Goal: Task Accomplishment & Management: Manage account settings

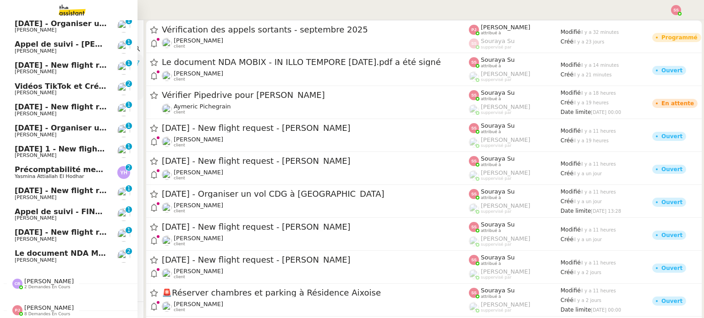
scroll to position [198, 0]
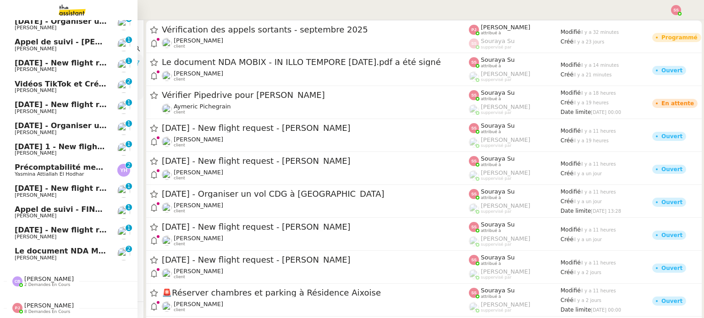
click at [75, 247] on span "Le document NDA MOBIX - IN ILLO TEMPORE [DATE].pdf a été signé" at bounding box center [154, 251] width 279 height 9
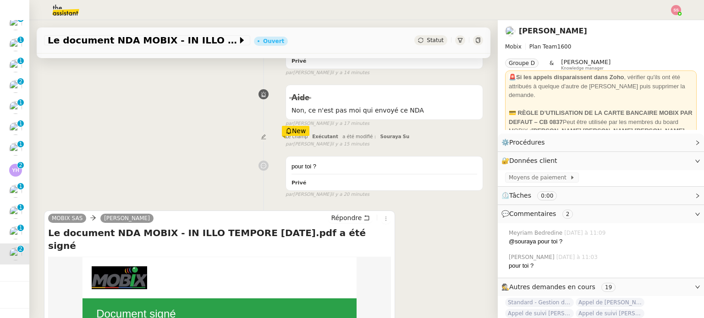
scroll to position [275, 0]
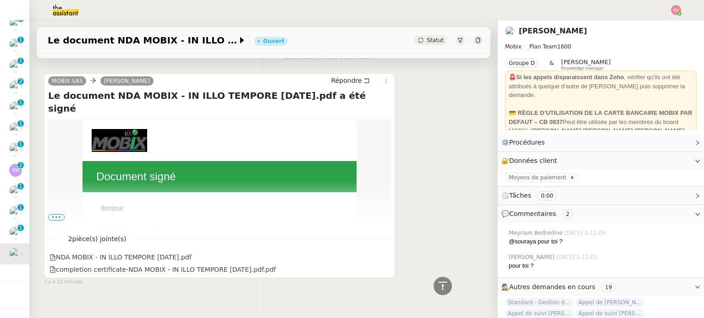
click at [52, 219] on span "•••" at bounding box center [56, 217] width 16 height 6
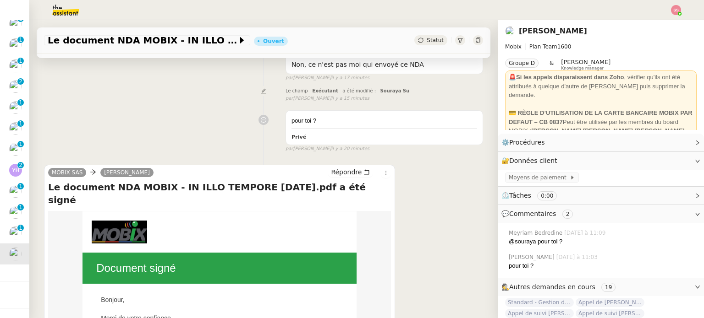
scroll to position [46, 0]
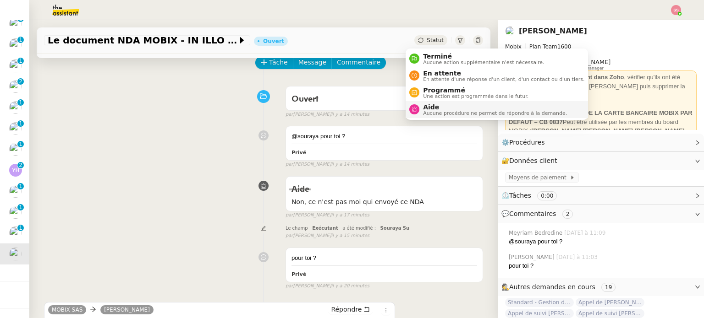
click at [429, 113] on span "Aucune procédure ne permet de répondre à la demande." at bounding box center [495, 113] width 144 height 5
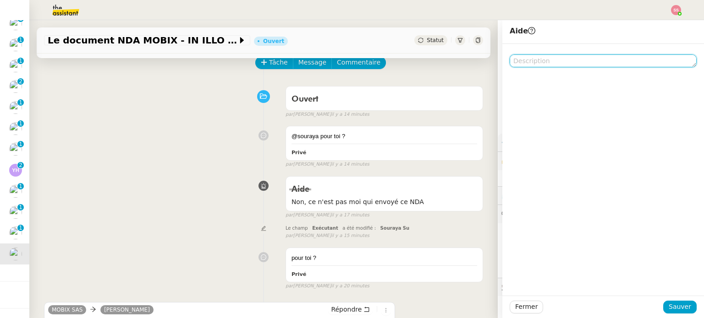
click at [534, 64] on textarea at bounding box center [603, 61] width 187 height 13
type textarea "p"
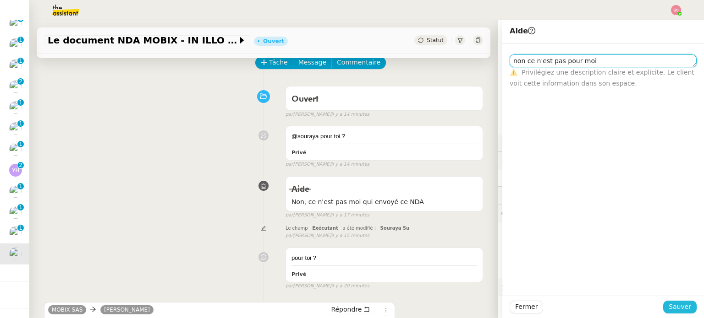
type textarea "non ce n'est pas pour moi"
click at [669, 302] on span "Sauver" at bounding box center [680, 307] width 22 height 11
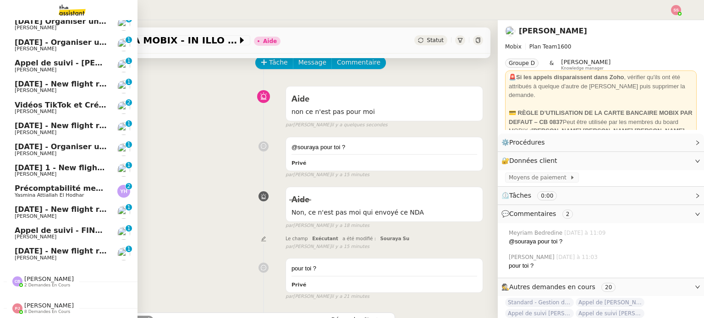
scroll to position [198, 0]
click at [95, 187] on span "Précomptabilité mensuelle de la SCI du Clos Bonin - [DATE]" at bounding box center [137, 188] width 245 height 9
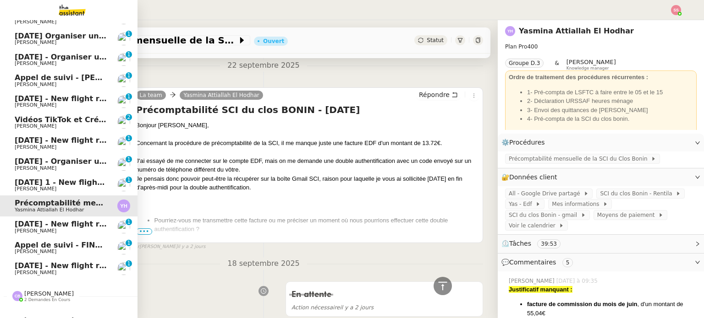
scroll to position [46, 0]
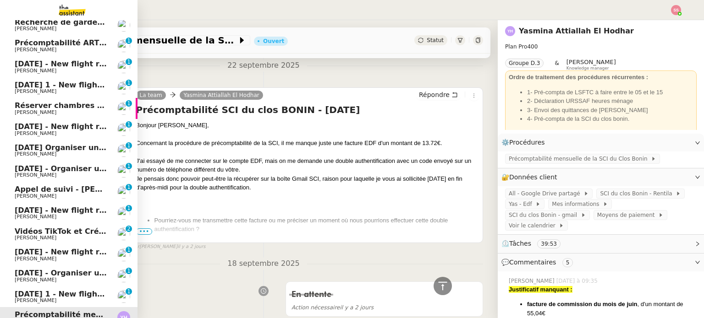
click at [56, 130] on span "[DATE] - New flight request - [PERSON_NAME]" at bounding box center [109, 126] width 189 height 9
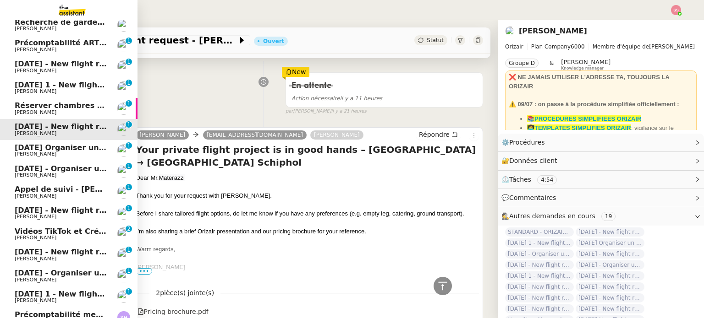
scroll to position [275, 0]
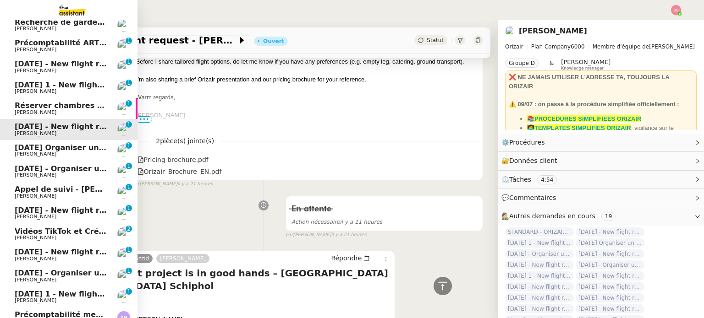
click at [71, 208] on span "[DATE] - New flight request - [PERSON_NAME]" at bounding box center [109, 210] width 189 height 9
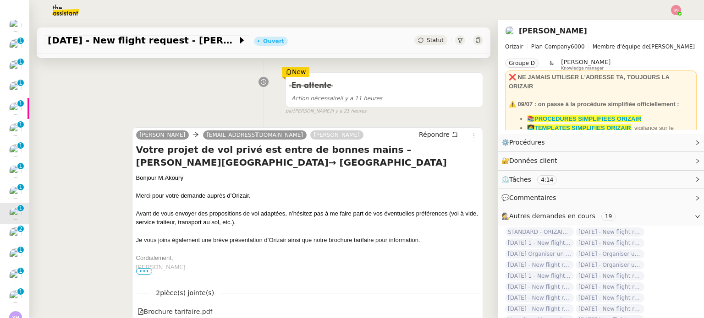
scroll to position [275, 0]
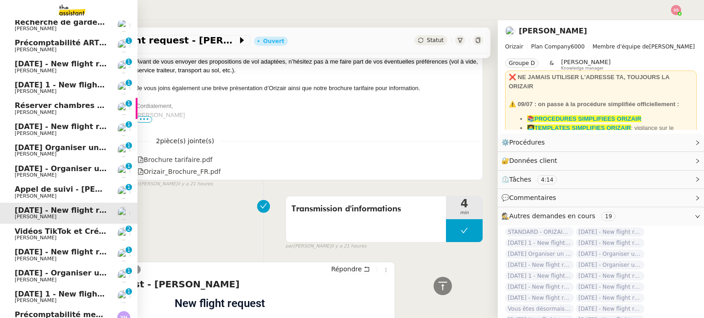
click at [80, 11] on img at bounding box center [64, 10] width 71 height 20
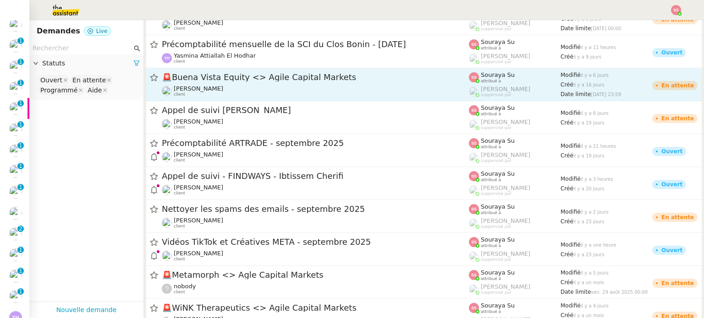
scroll to position [642, 0]
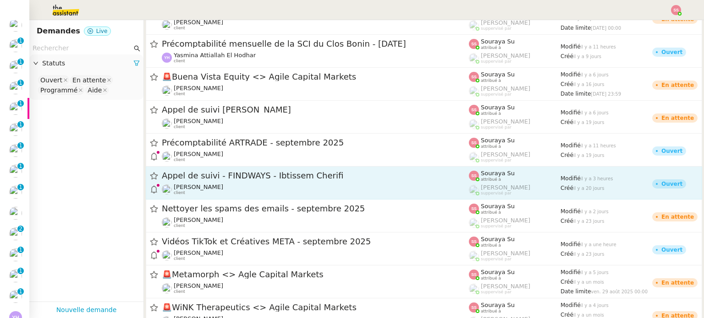
click at [365, 177] on span "Appel de suivi - FINDWAYS - Ibtissem Cherifi" at bounding box center [315, 176] width 307 height 8
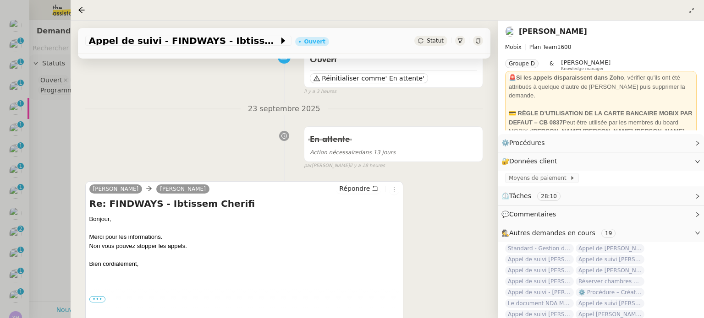
scroll to position [46, 0]
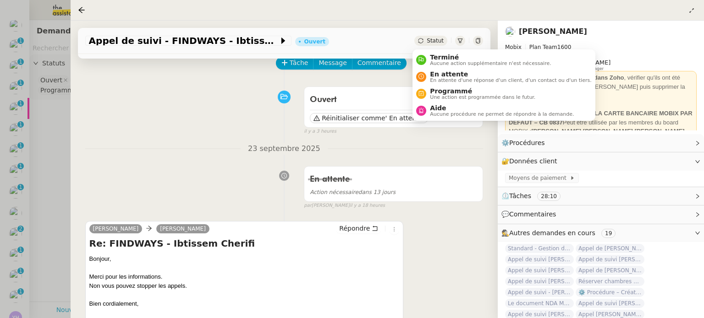
click at [431, 45] on div "Statut" at bounding box center [430, 41] width 33 height 10
click at [435, 58] on span "Terminé" at bounding box center [490, 57] width 121 height 7
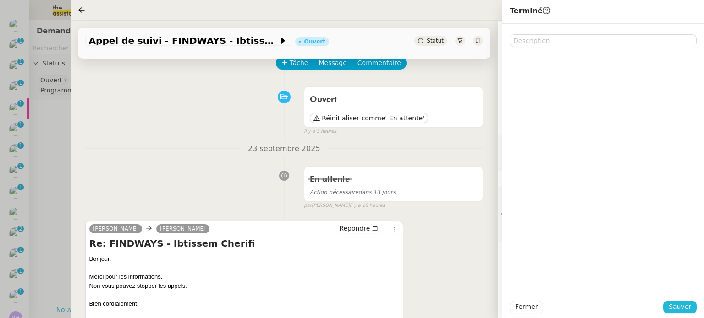
click at [674, 310] on span "Sauver" at bounding box center [680, 307] width 22 height 11
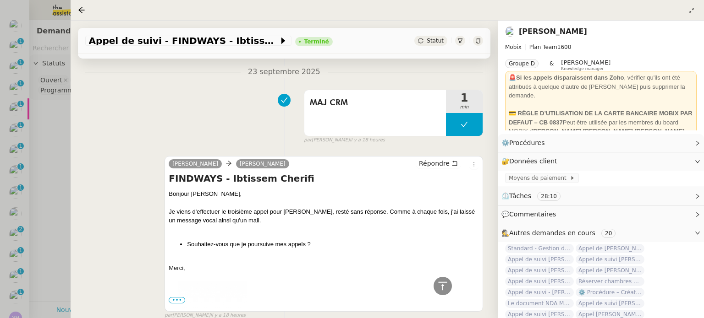
scroll to position [412, 0]
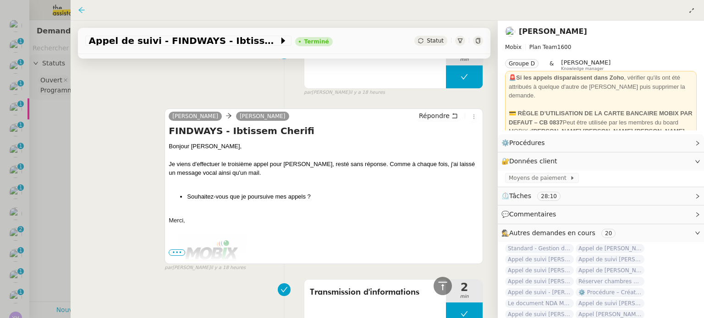
click at [79, 7] on icon at bounding box center [81, 9] width 7 height 7
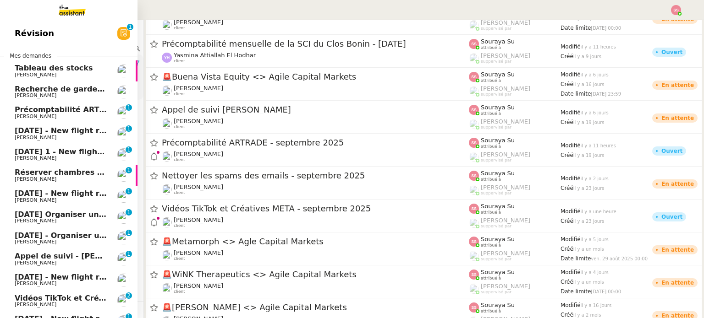
click at [64, 294] on span "Vidéos TikTok et Créatives META - septembre 2025" at bounding box center [120, 298] width 210 height 9
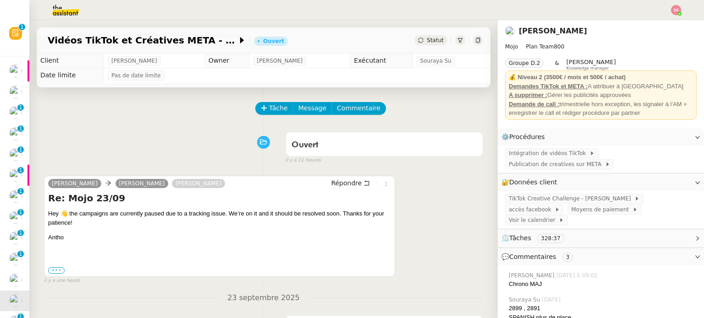
click at [55, 269] on label "•••" at bounding box center [56, 271] width 16 height 6
click at [0, 0] on input "•••" at bounding box center [0, 0] width 0 height 0
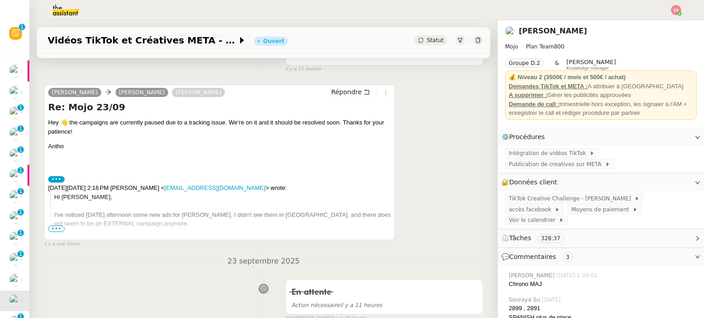
scroll to position [92, 0]
click at [59, 231] on span "•••" at bounding box center [56, 228] width 16 height 6
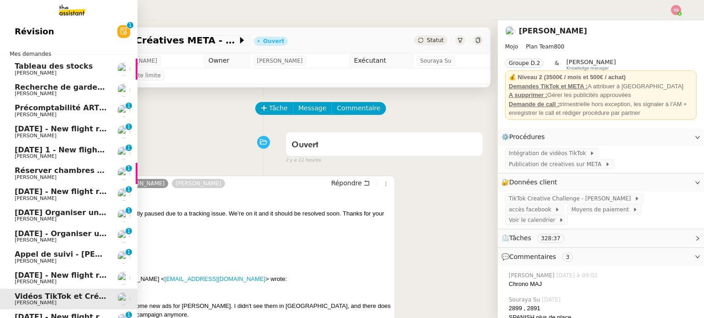
scroll to position [0, 0]
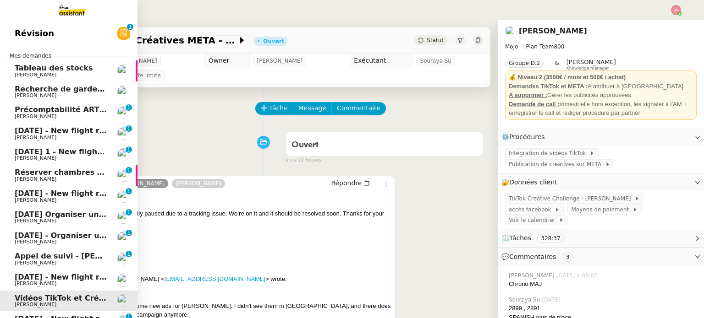
click at [63, 240] on span "[PERSON_NAME]" at bounding box center [61, 242] width 93 height 5
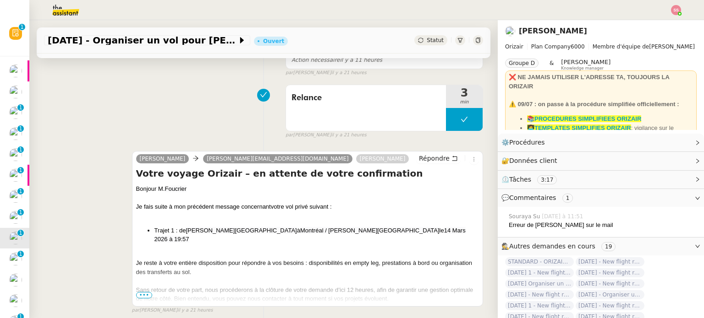
scroll to position [183, 0]
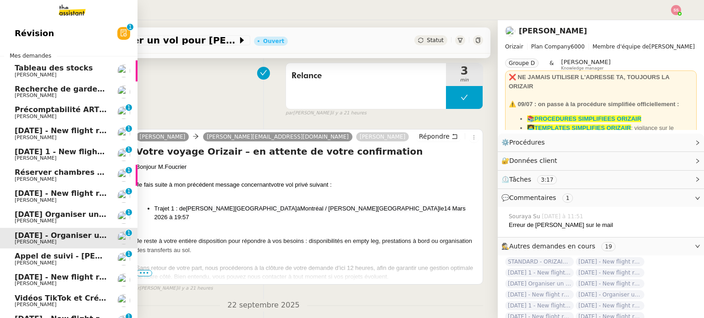
click at [57, 89] on span "Recherche de garde meuble autour de [GEOGRAPHIC_DATA]" at bounding box center [138, 89] width 247 height 9
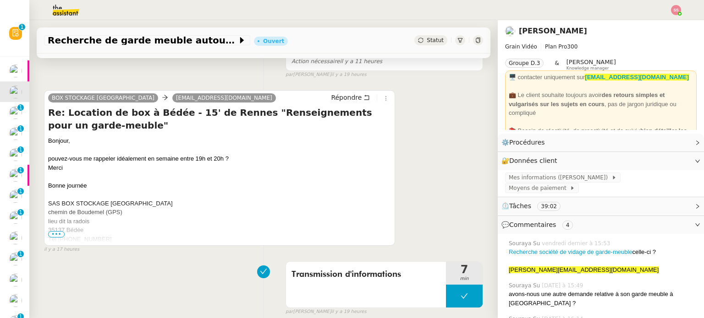
scroll to position [137, 0]
click at [57, 234] on span "•••" at bounding box center [56, 233] width 16 height 6
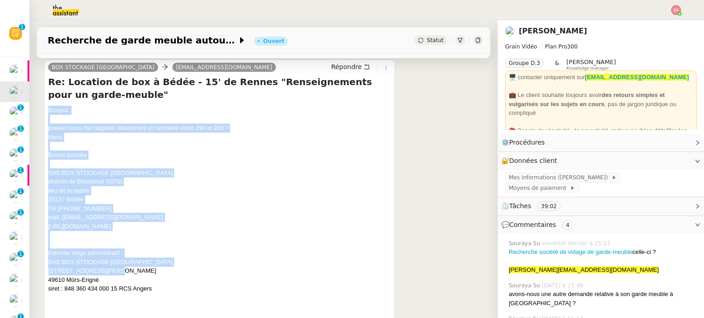
scroll to position [183, 0]
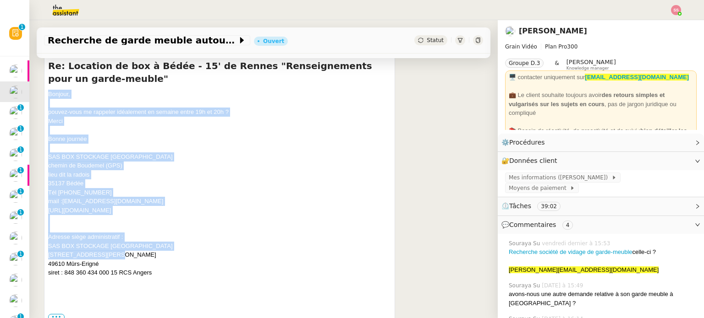
drag, startPoint x: 49, startPoint y: 141, endPoint x: 164, endPoint y: 216, distance: 137.4
click at [164, 216] on div "Bonjour, pouvez-vous me rappeler idéalement en semaine entre 19h et 20h ? Merci…" at bounding box center [219, 193] width 343 height 206
click at [169, 215] on div "[URL][DOMAIN_NAME]" at bounding box center [219, 210] width 343 height 9
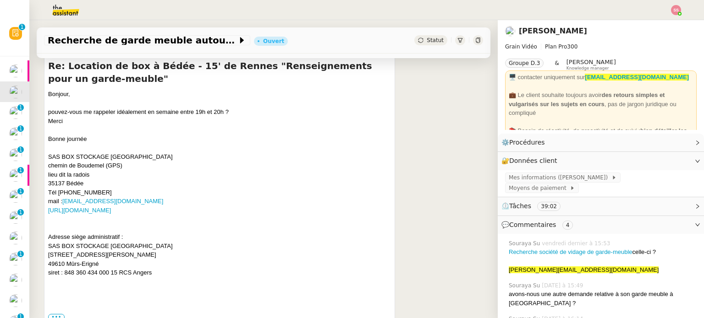
click at [433, 197] on div "BOX STOCKAGE RENNES [EMAIL_ADDRESS][DOMAIN_NAME] Répondre Re: Location de box à…" at bounding box center [263, 183] width 439 height 296
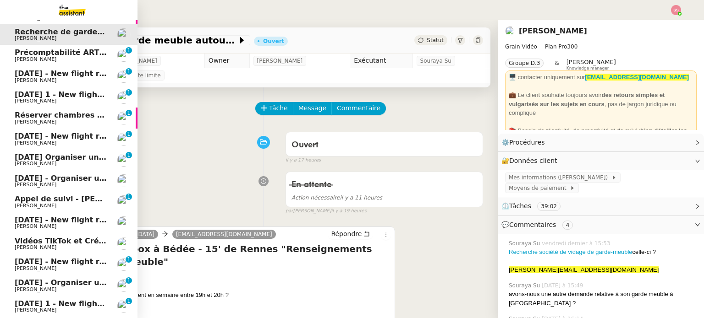
scroll to position [177, 0]
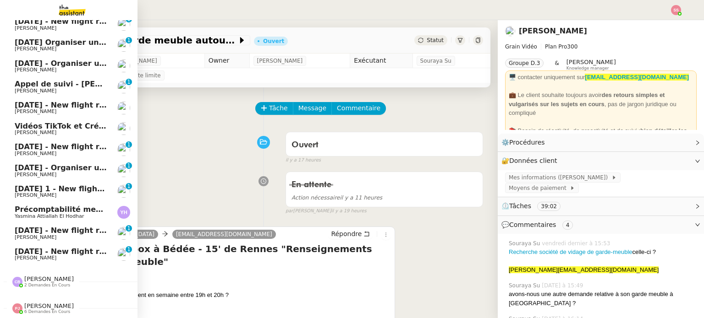
click at [41, 296] on span "[PERSON_NAME] 6 demandes en cours" at bounding box center [72, 305] width 137 height 19
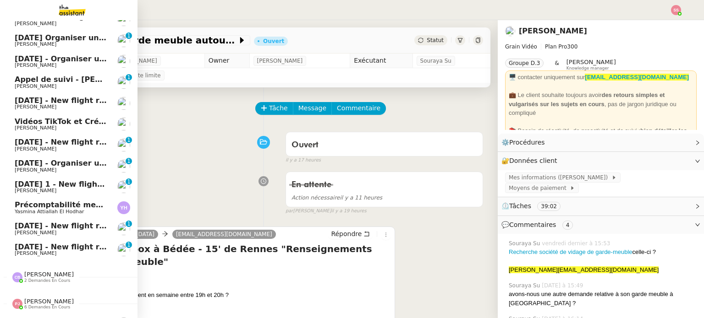
click at [34, 307] on span "6 demandes en cours" at bounding box center [47, 307] width 46 height 5
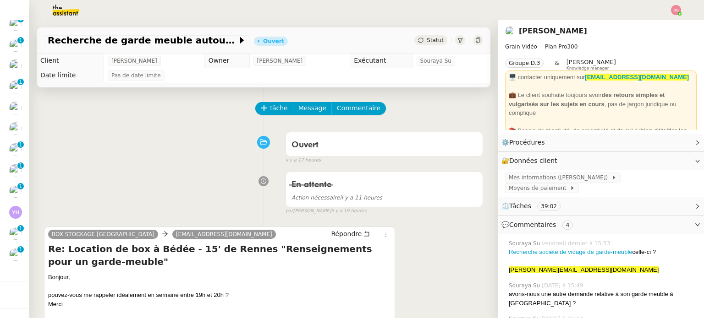
click at [677, 15] on div at bounding box center [352, 10] width 658 height 20
click at [675, 12] on img at bounding box center [676, 10] width 10 height 10
click at [666, 22] on li "Suivi" at bounding box center [651, 26] width 60 height 13
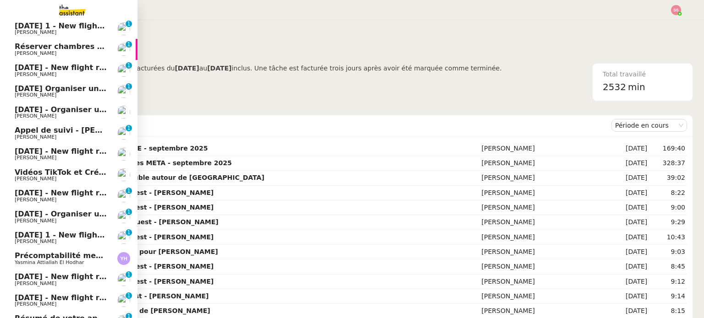
scroll to position [106, 0]
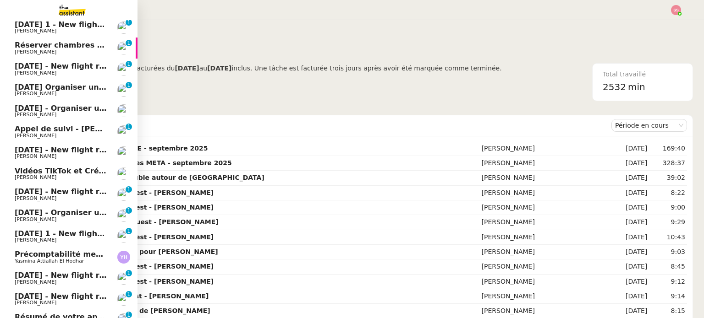
click at [78, 49] on span "Réserver chambres et parking à Résidence Aixoise" at bounding box center [120, 45] width 210 height 9
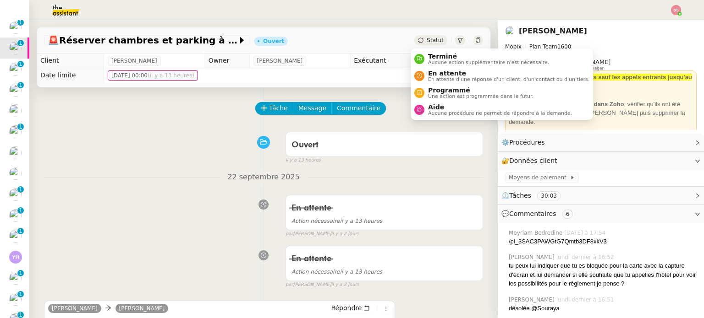
click at [427, 42] on span "Statut" at bounding box center [435, 40] width 17 height 6
click at [428, 62] on span "Aucune action supplémentaire n'est nécessaire." at bounding box center [488, 62] width 121 height 5
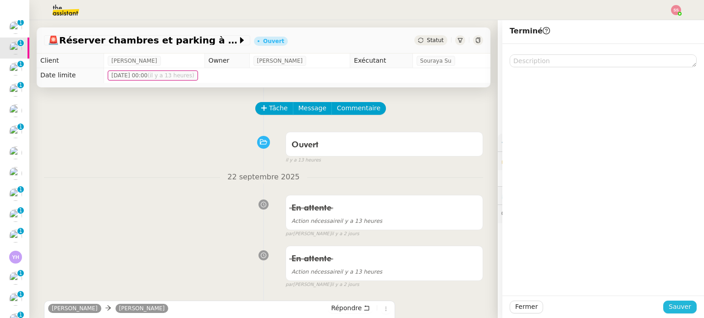
click at [669, 305] on span "Sauver" at bounding box center [680, 307] width 22 height 11
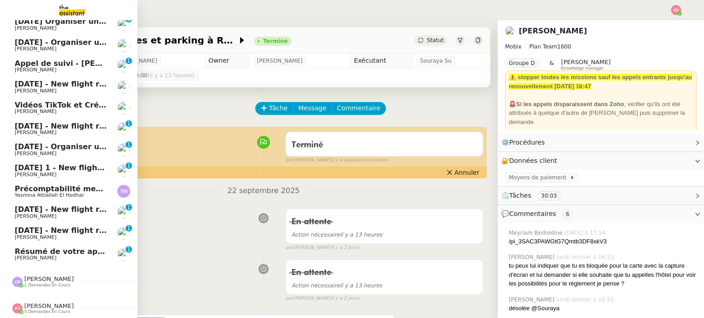
scroll to position [177, 0]
click at [71, 248] on span "Résumé de votre appel avec [PERSON_NAME] ([DATE] 12:20)" at bounding box center [140, 251] width 251 height 9
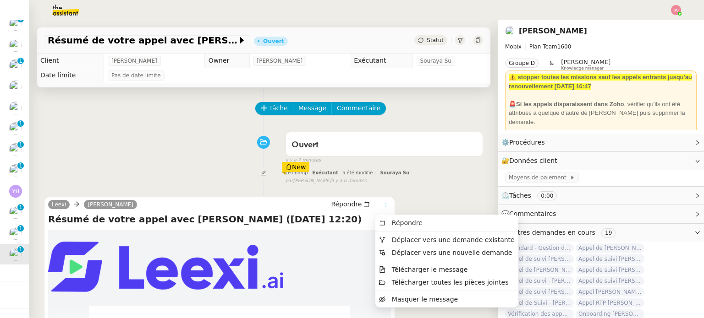
click at [381, 203] on button at bounding box center [386, 205] width 10 height 10
click at [407, 240] on span "Déplacer vers une demande existante" at bounding box center [453, 239] width 123 height 7
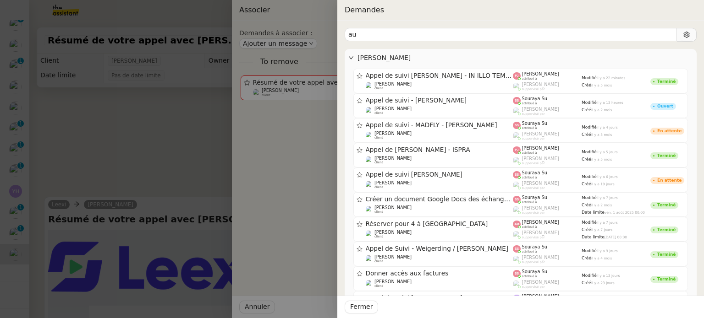
type input "a"
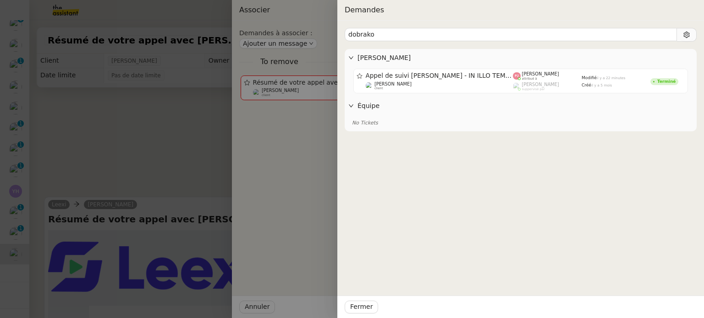
type input "dobrako"
click at [132, 143] on div at bounding box center [352, 159] width 704 height 318
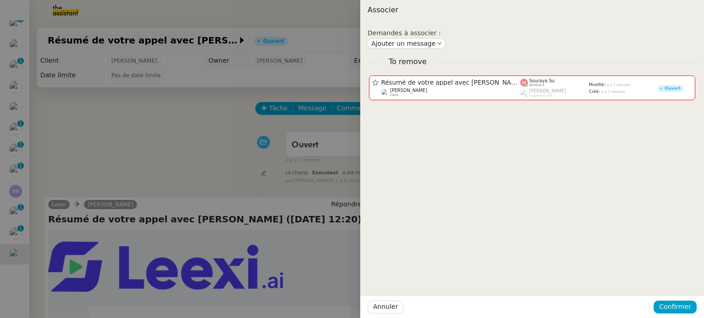
click at [191, 116] on div at bounding box center [352, 159] width 704 height 318
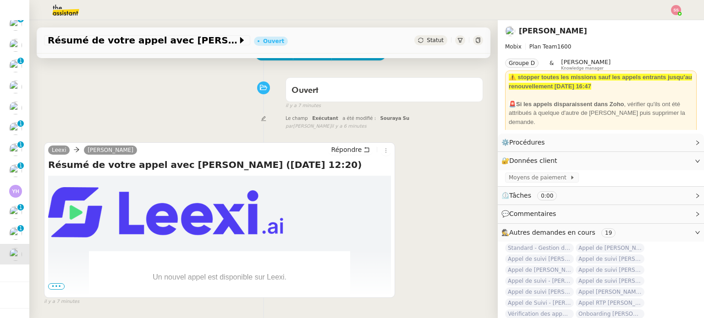
scroll to position [123, 0]
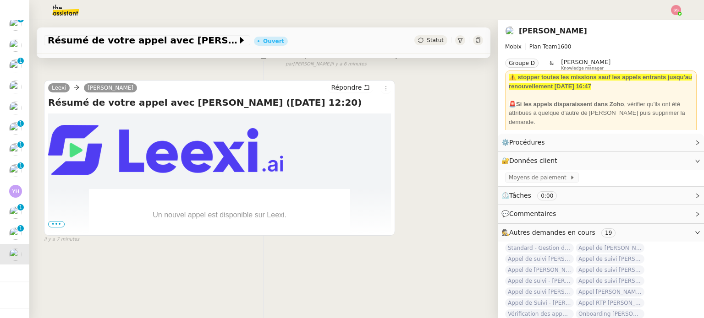
click at [52, 221] on span "•••" at bounding box center [56, 224] width 16 height 6
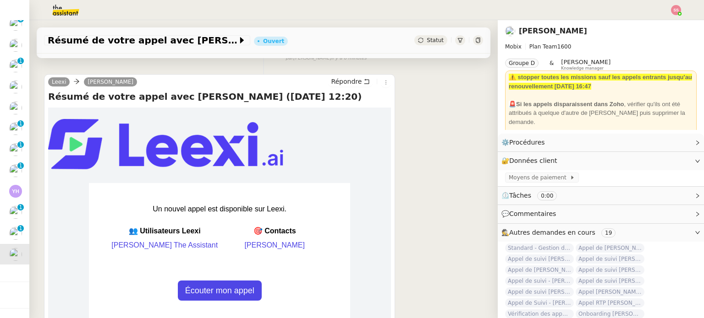
scroll to position [260, 0]
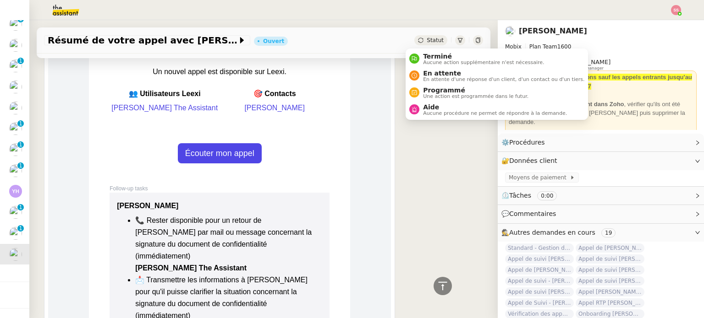
click at [429, 42] on span "Statut" at bounding box center [435, 40] width 17 height 6
click at [447, 117] on li "Aide Aucune procédure ne permet de répondre à la demande." at bounding box center [497, 109] width 182 height 17
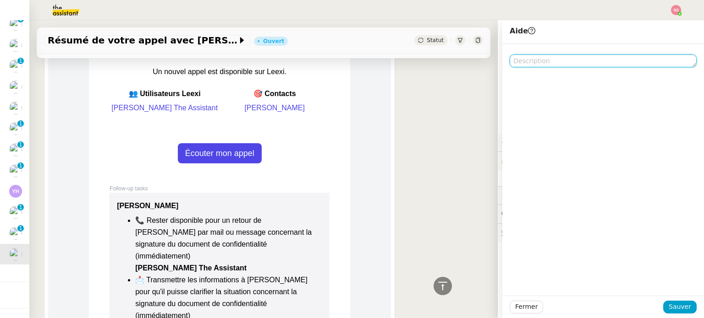
click at [603, 58] on textarea at bounding box center [603, 61] width 187 height 13
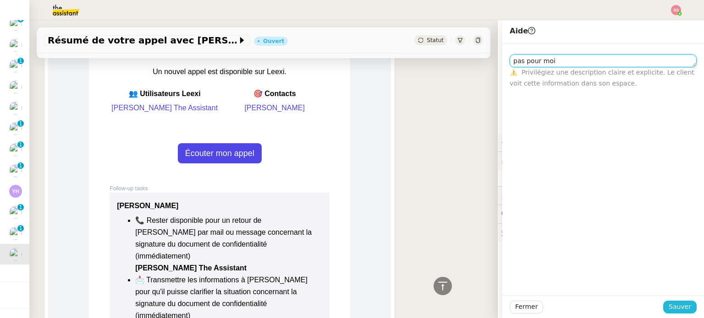
type textarea "pas pour moi"
click at [669, 308] on span "Sauver" at bounding box center [680, 307] width 22 height 11
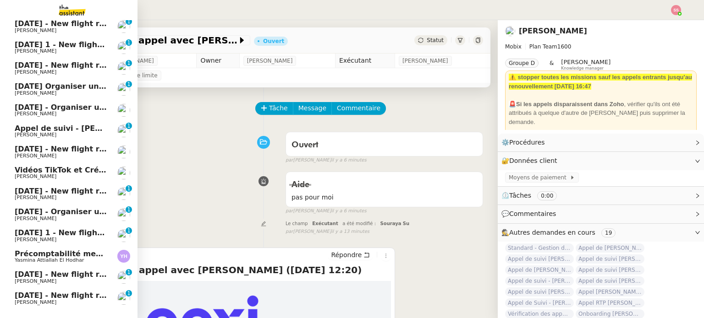
scroll to position [135, 0]
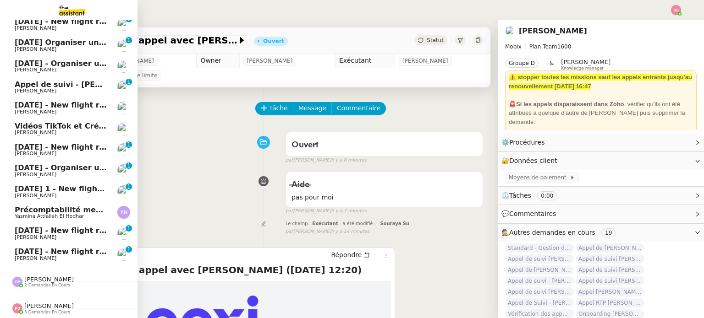
click at [42, 235] on span "[PERSON_NAME]" at bounding box center [61, 237] width 93 height 5
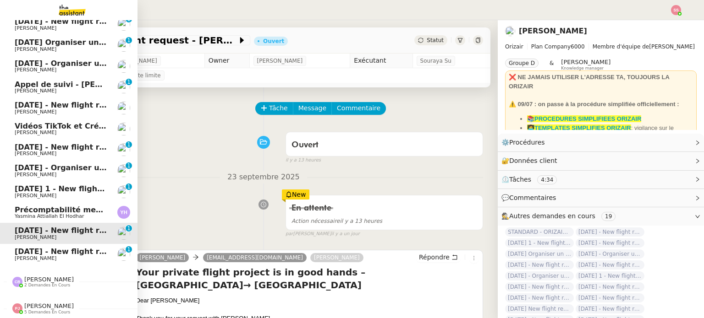
click at [38, 249] on span "[DATE] - New flight request - [PERSON_NAME]" at bounding box center [109, 251] width 189 height 9
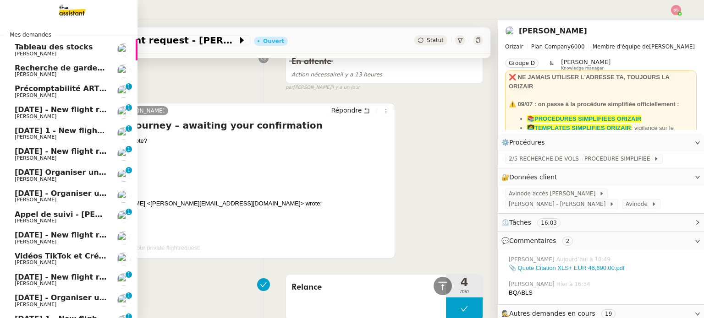
click at [46, 90] on span "Précomptabilité ARTRADE - septembre 2025" at bounding box center [106, 88] width 182 height 9
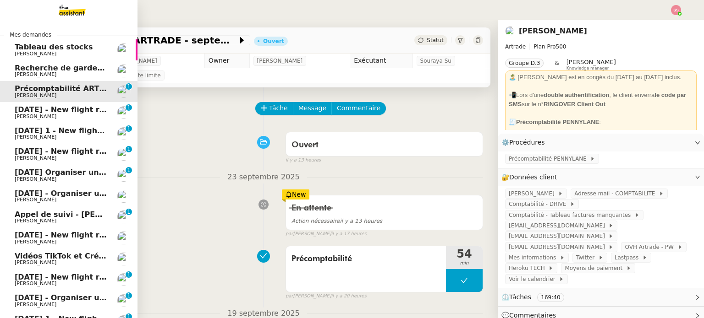
click at [54, 65] on span "Recherche de garde meuble autour de [GEOGRAPHIC_DATA]" at bounding box center [138, 68] width 247 height 9
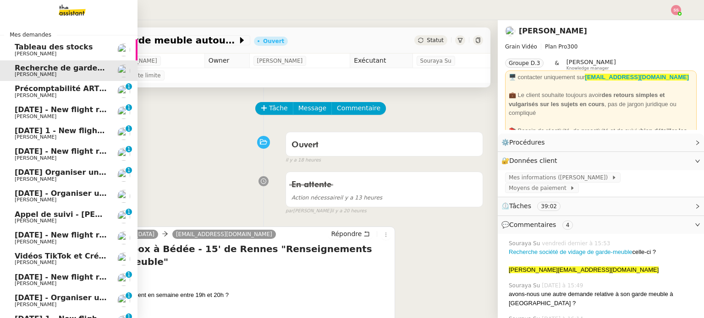
click at [58, 106] on span "[DATE] - New flight request - [PERSON_NAME]" at bounding box center [109, 109] width 189 height 9
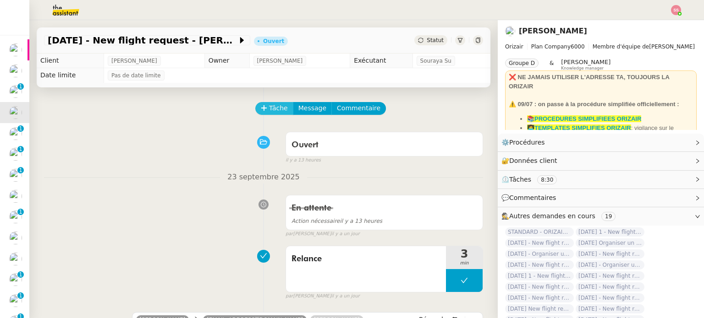
click at [271, 108] on span "Tâche" at bounding box center [278, 108] width 19 height 11
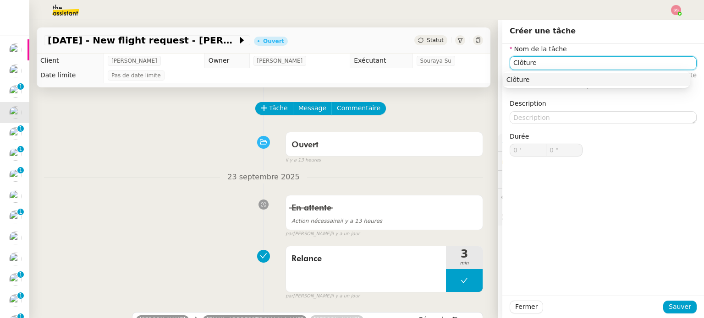
click at [547, 82] on div "Clôture" at bounding box center [596, 80] width 180 height 8
type input "Clôture"
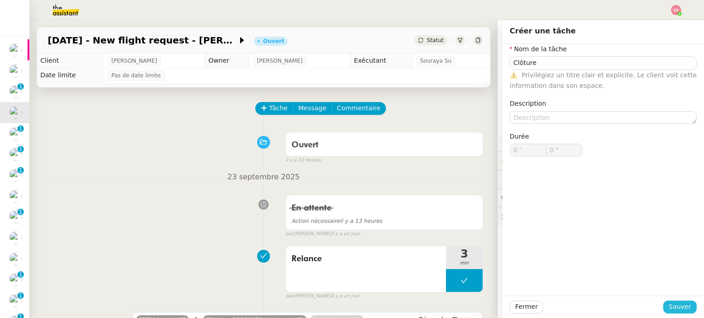
click at [676, 312] on span "Sauver" at bounding box center [680, 307] width 22 height 11
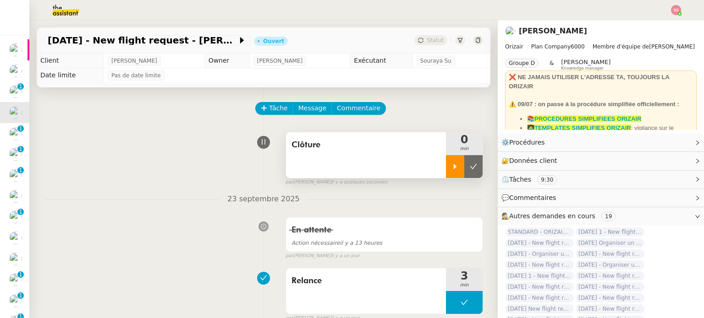
click at [451, 170] on icon at bounding box center [454, 166] width 7 height 7
click at [447, 167] on div at bounding box center [464, 166] width 37 height 23
click at [470, 166] on icon at bounding box center [473, 166] width 7 height 7
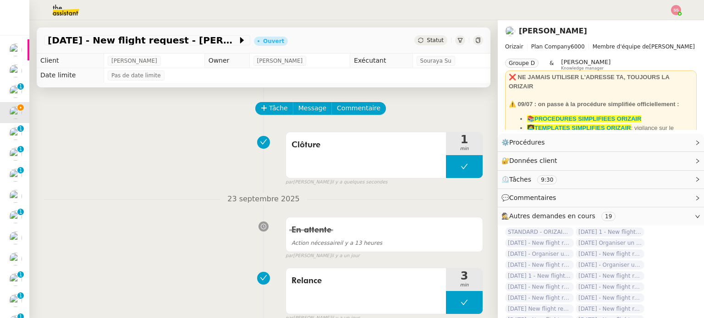
click at [427, 38] on span "Statut" at bounding box center [435, 40] width 17 height 6
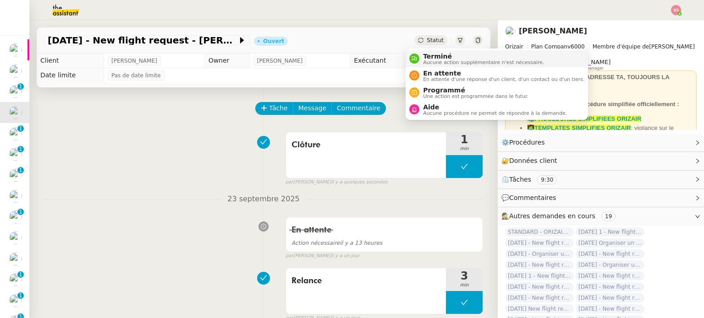
click at [433, 55] on span "Terminé" at bounding box center [483, 56] width 121 height 7
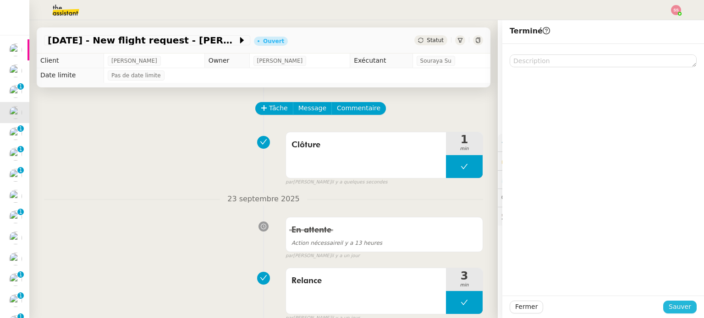
click at [677, 310] on span "Sauver" at bounding box center [680, 307] width 22 height 11
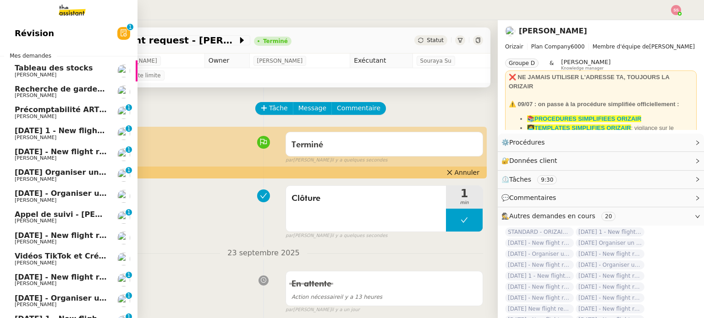
click at [37, 127] on span "[DATE] 1 - New flight request - [PERSON_NAME]" at bounding box center [113, 130] width 197 height 9
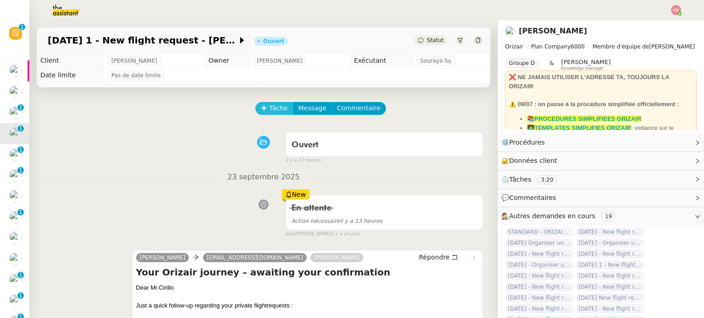
click at [262, 115] on button "Tâche" at bounding box center [274, 108] width 38 height 13
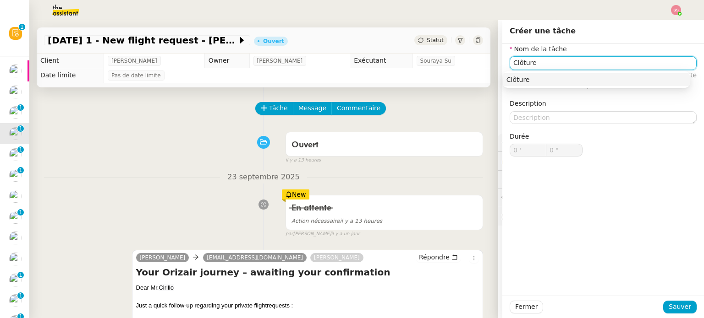
click at [538, 83] on div "Clôture" at bounding box center [596, 80] width 180 height 8
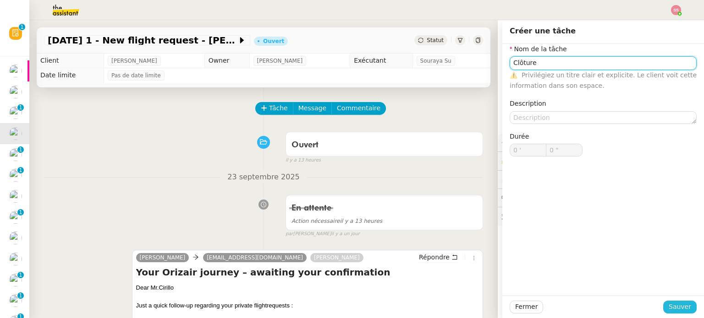
type input "Clôture"
click at [669, 309] on span "Sauver" at bounding box center [680, 307] width 22 height 11
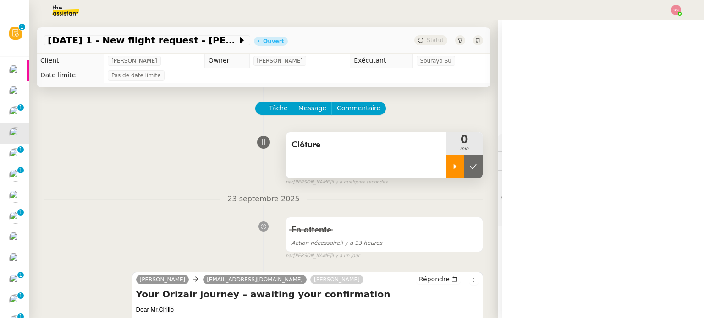
click at [448, 170] on div at bounding box center [455, 166] width 18 height 23
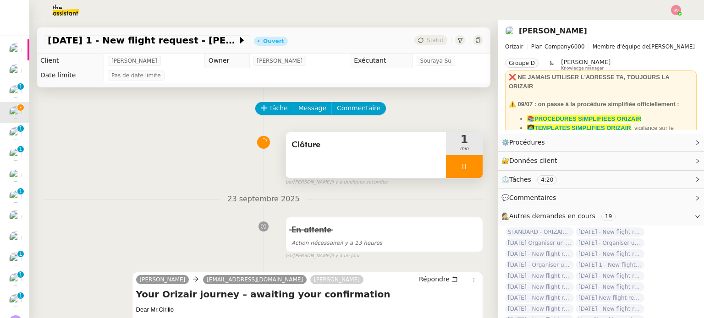
click at [463, 168] on div at bounding box center [464, 166] width 37 height 23
click at [470, 168] on icon at bounding box center [473, 166] width 7 height 5
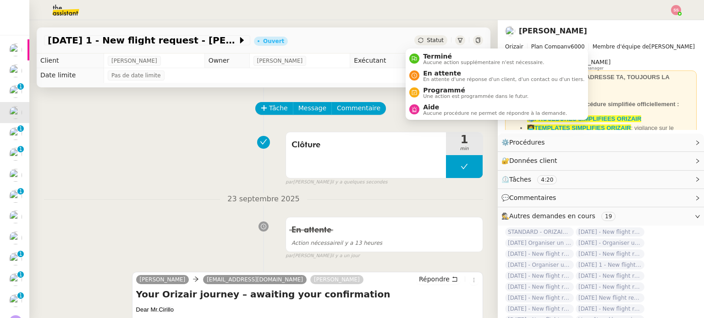
click at [427, 40] on span "Statut" at bounding box center [435, 40] width 17 height 6
click at [436, 60] on span "Aucune action supplémentaire n'est nécessaire." at bounding box center [483, 62] width 121 height 5
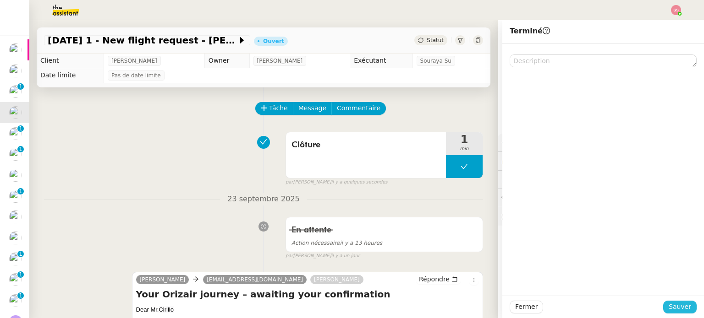
click at [669, 304] on span "Sauver" at bounding box center [680, 307] width 22 height 11
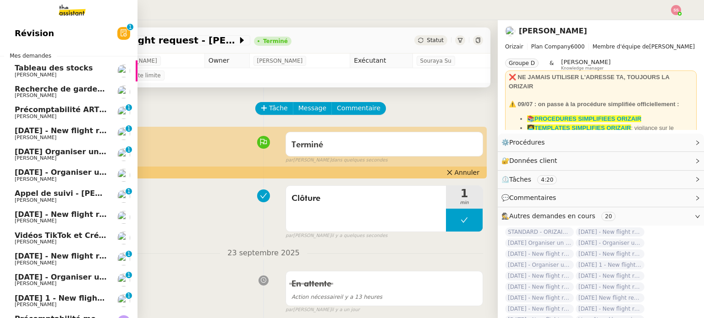
click at [29, 125] on link "[DATE] - New flight request - [PERSON_NAME] [PERSON_NAME] 0 1 2 3 4 5 6 7 8 9" at bounding box center [68, 133] width 137 height 21
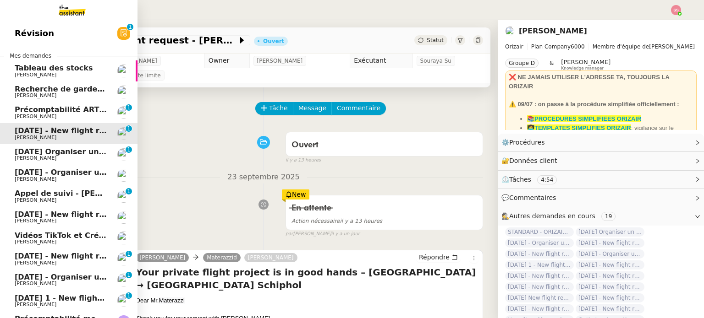
click at [25, 154] on span "[DATE] Organiser un vol pour [PERSON_NAME]" at bounding box center [111, 152] width 192 height 9
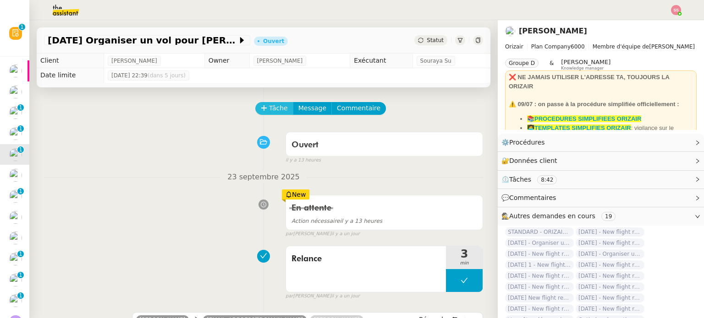
click at [269, 113] on span "Tâche" at bounding box center [278, 108] width 19 height 11
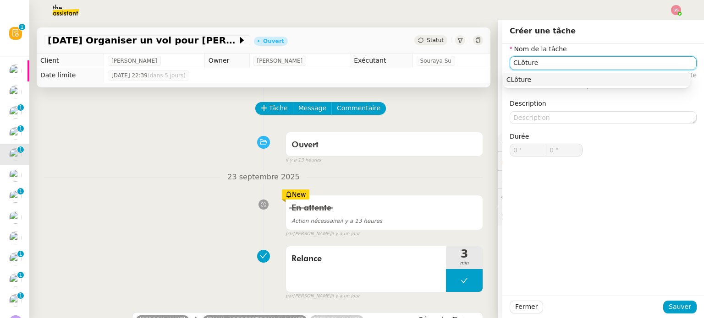
click at [531, 79] on div "CLôture" at bounding box center [596, 80] width 180 height 8
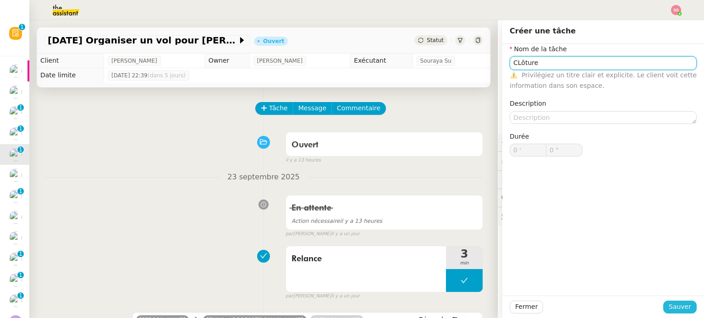
type input "CLôture"
click at [672, 304] on span "Sauver" at bounding box center [680, 307] width 22 height 11
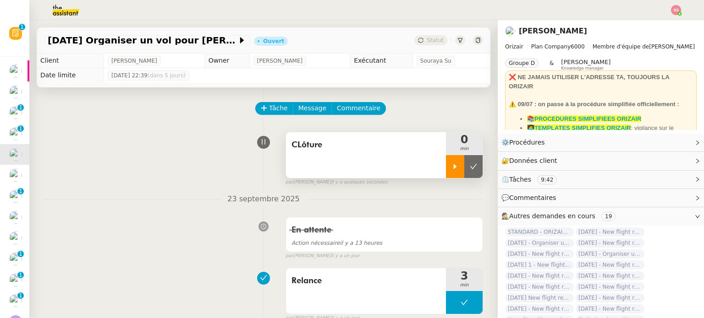
click at [449, 159] on div at bounding box center [455, 166] width 18 height 23
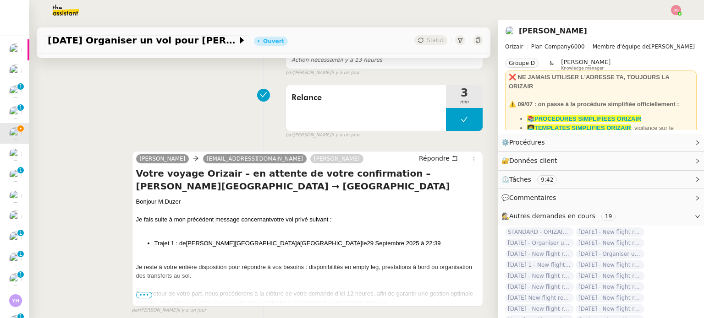
scroll to position [46, 0]
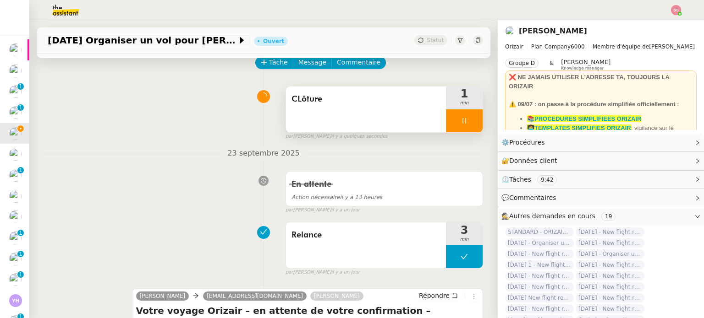
click at [462, 127] on div at bounding box center [464, 121] width 37 height 23
click at [464, 127] on button at bounding box center [473, 121] width 18 height 23
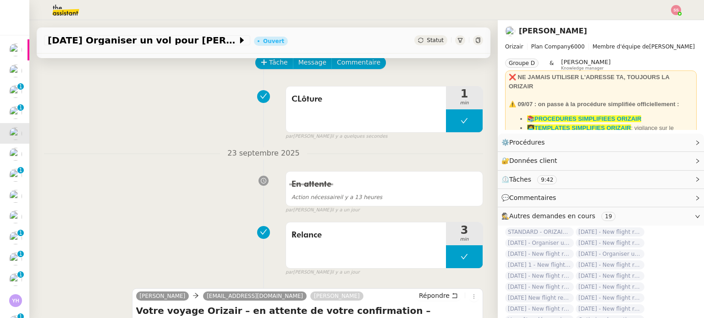
click at [427, 37] on span "Statut" at bounding box center [435, 40] width 17 height 6
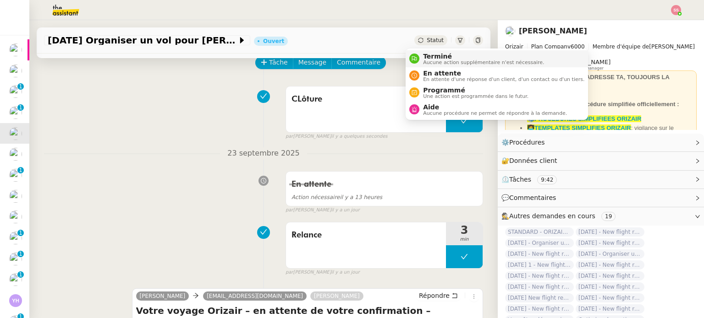
click at [437, 60] on span "Aucune action supplémentaire n'est nécessaire." at bounding box center [483, 62] width 121 height 5
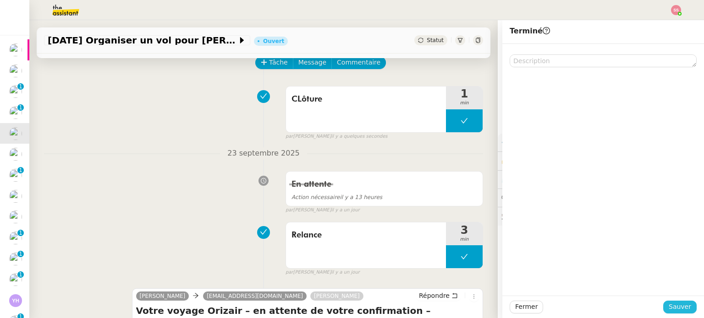
click at [686, 308] on button "Sauver" at bounding box center [679, 307] width 33 height 13
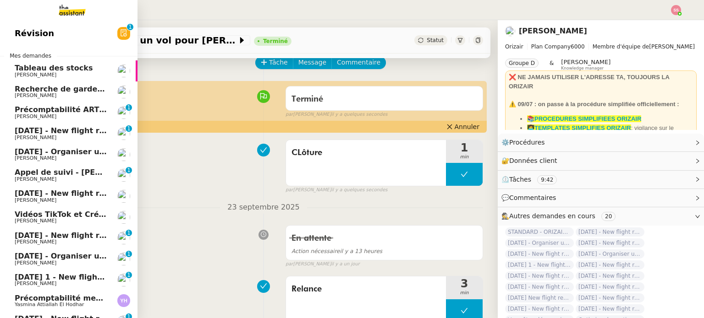
click at [53, 153] on span "[DATE] - Organiser un vol pour [PERSON_NAME]" at bounding box center [113, 152] width 197 height 9
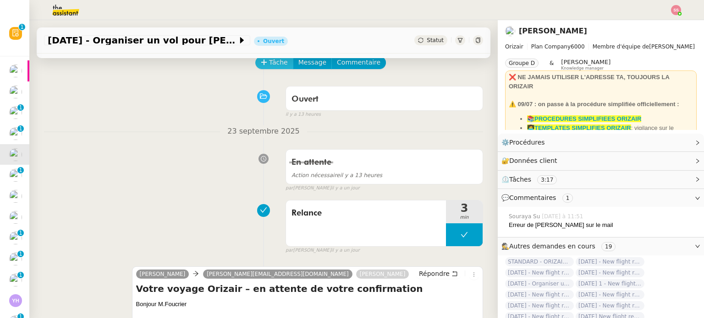
click at [269, 66] on span "Tâche" at bounding box center [278, 62] width 19 height 11
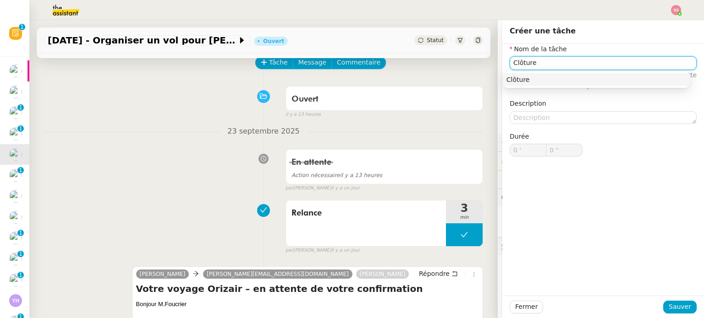
click at [519, 77] on div "Clôture" at bounding box center [596, 80] width 180 height 8
type input "Clôture"
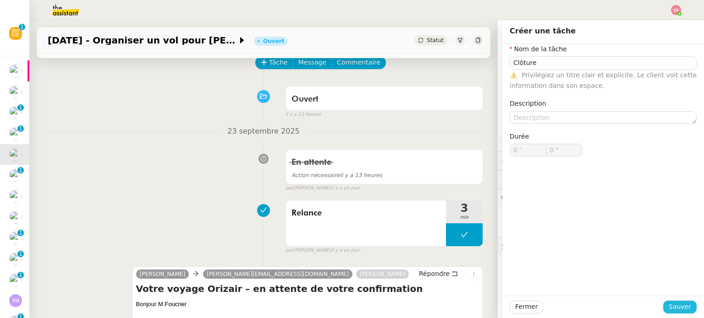
click at [673, 307] on span "Sauver" at bounding box center [680, 307] width 22 height 11
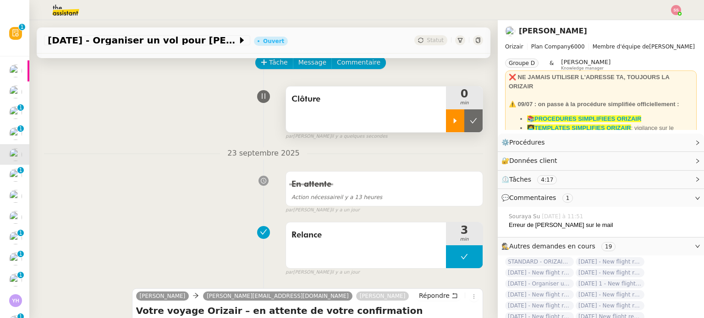
click at [446, 121] on div at bounding box center [455, 121] width 18 height 23
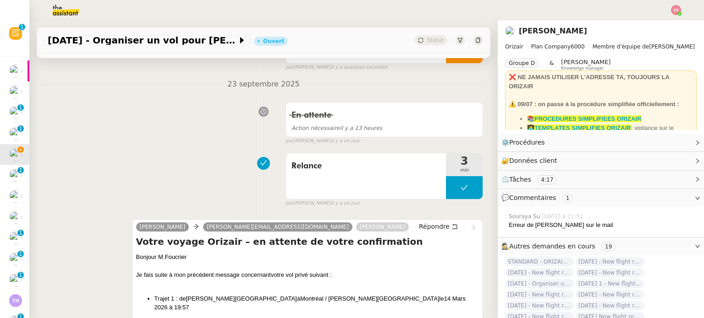
scroll to position [46, 0]
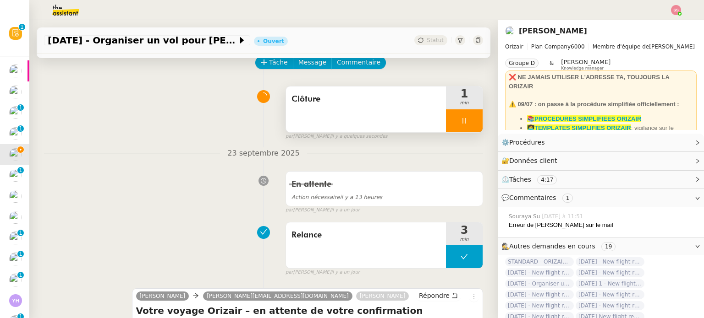
click at [464, 119] on div at bounding box center [464, 121] width 37 height 23
click at [470, 119] on icon at bounding box center [473, 120] width 7 height 7
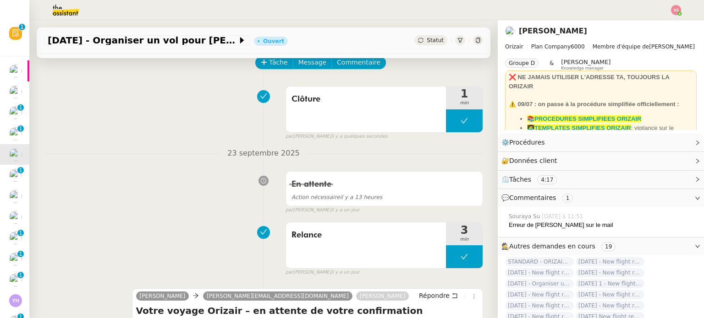
drag, startPoint x: 423, startPoint y: 38, endPoint x: 428, endPoint y: 44, distance: 7.2
click at [427, 38] on span "Statut" at bounding box center [435, 40] width 17 height 6
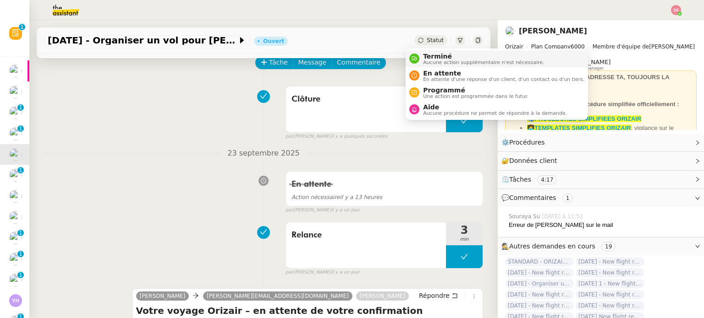
click at [438, 57] on span "Terminé" at bounding box center [483, 56] width 121 height 7
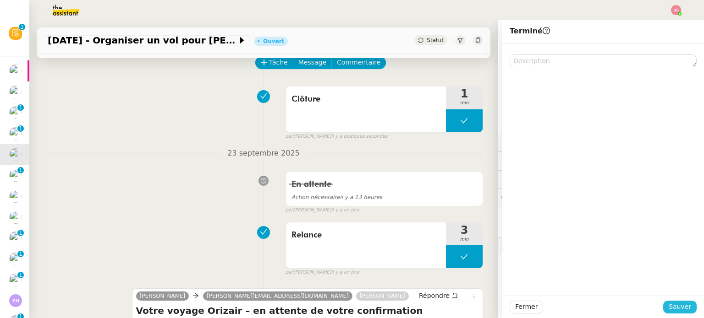
click at [680, 305] on span "Sauver" at bounding box center [680, 307] width 22 height 11
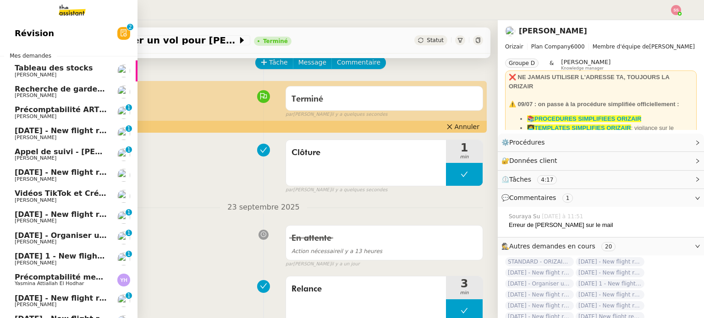
click at [59, 179] on span "[PERSON_NAME]" at bounding box center [61, 179] width 93 height 5
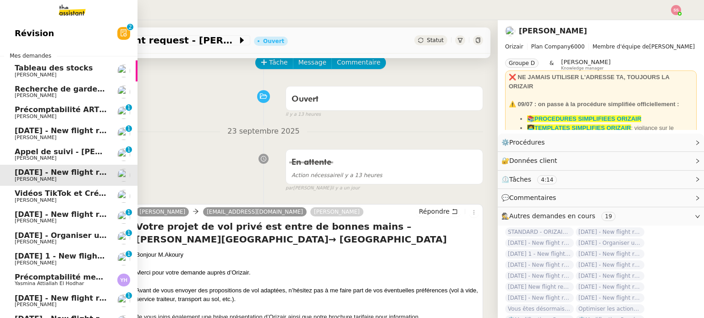
click at [47, 210] on link "[DATE] - New flight request - [PERSON_NAME] 0 1 2 3 4 5 6 7 8 9" at bounding box center [68, 217] width 137 height 21
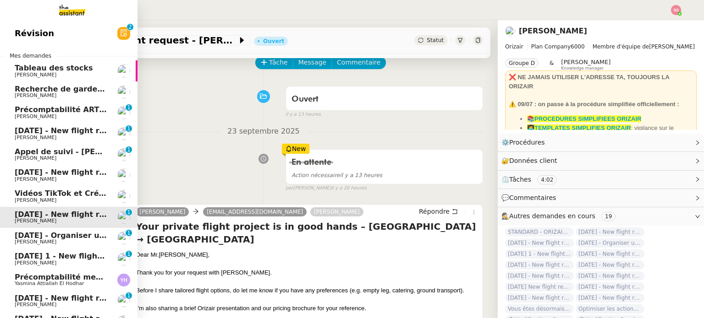
click at [51, 231] on span "[DATE] - Organiser un vol CDG à [GEOGRAPHIC_DATA]" at bounding box center [125, 235] width 220 height 9
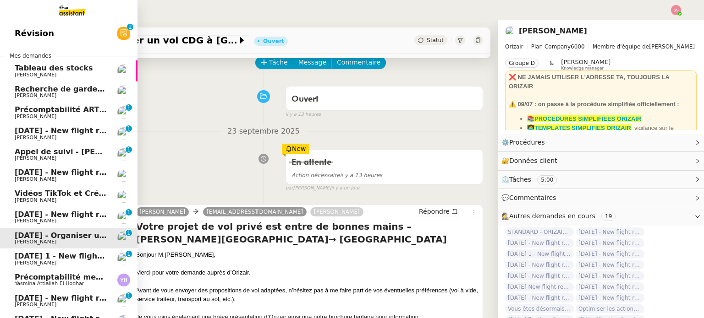
click at [50, 251] on link "[DATE] 1 - New flight request - [PERSON_NAME] [PERSON_NAME] 0 1 2 3 4 5 6 7 8 9" at bounding box center [68, 259] width 137 height 21
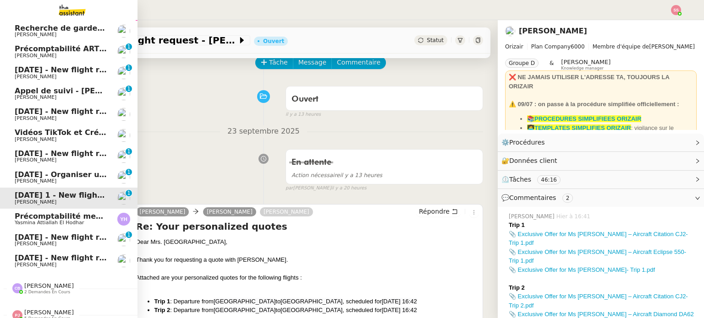
scroll to position [72, 0]
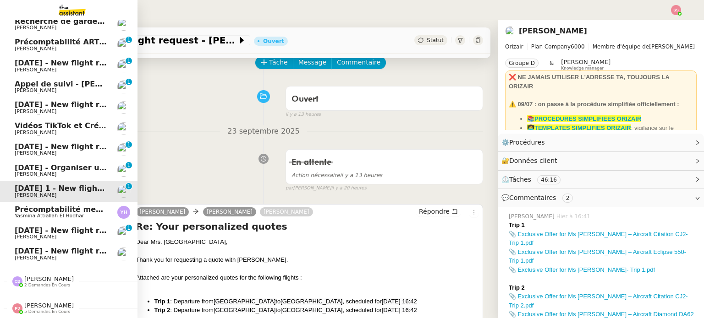
click at [62, 226] on span "[DATE] - New flight request - [PERSON_NAME]" at bounding box center [109, 230] width 189 height 9
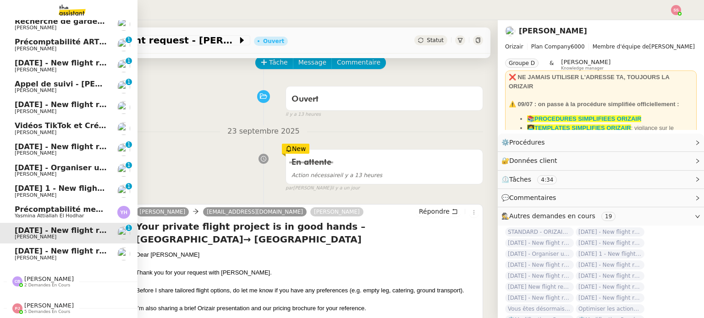
scroll to position [72, 0]
click at [68, 247] on span "[DATE] - New flight request - [PERSON_NAME]" at bounding box center [109, 251] width 189 height 9
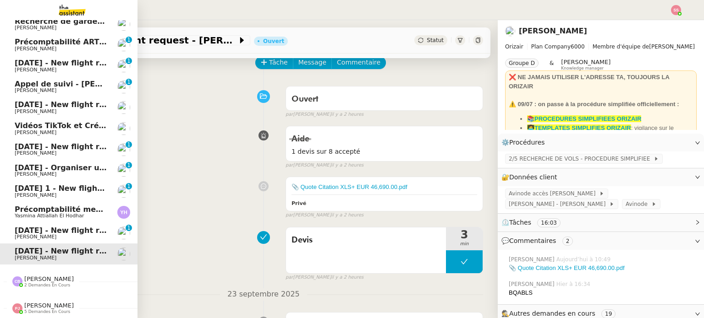
click at [74, 227] on span "[DATE] - New flight request - [PERSON_NAME]" at bounding box center [109, 230] width 189 height 9
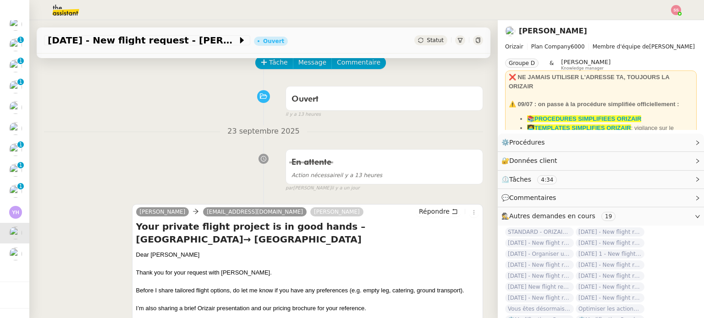
click at [680, 7] on img at bounding box center [676, 10] width 10 height 10
click at [667, 21] on li "Suivi" at bounding box center [651, 26] width 60 height 13
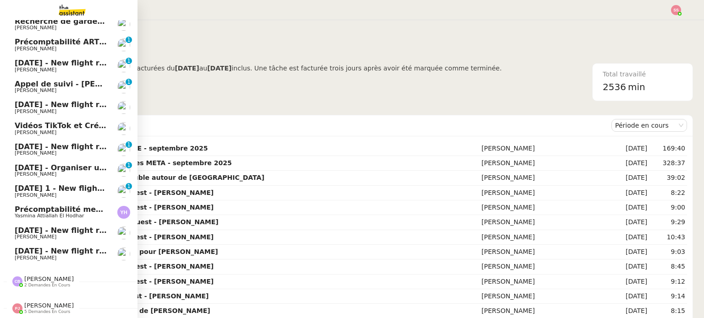
scroll to position [27, 0]
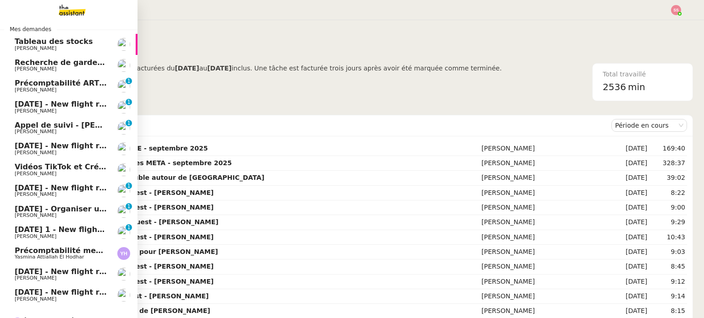
click at [63, 127] on span "Appel de suivi - [PERSON_NAME]" at bounding box center [82, 125] width 135 height 9
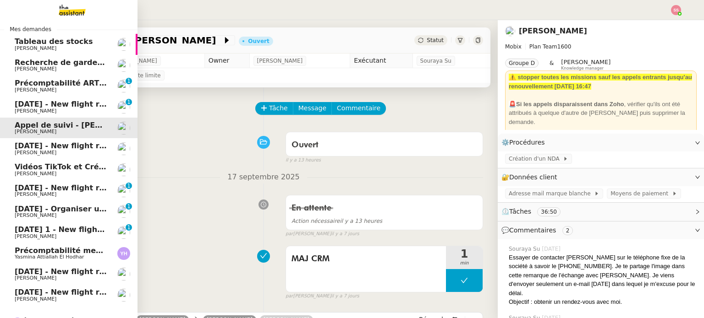
scroll to position [72, 0]
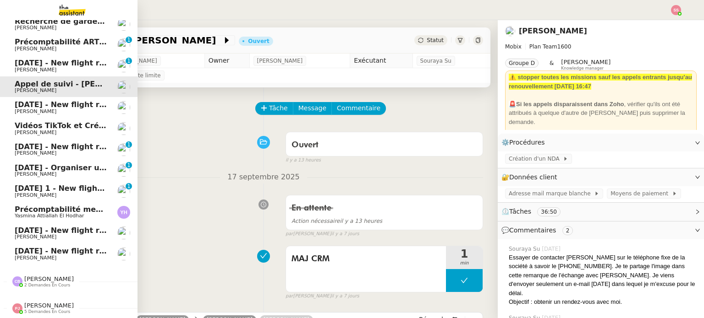
click at [36, 310] on span "5 demandes en cours" at bounding box center [47, 312] width 46 height 5
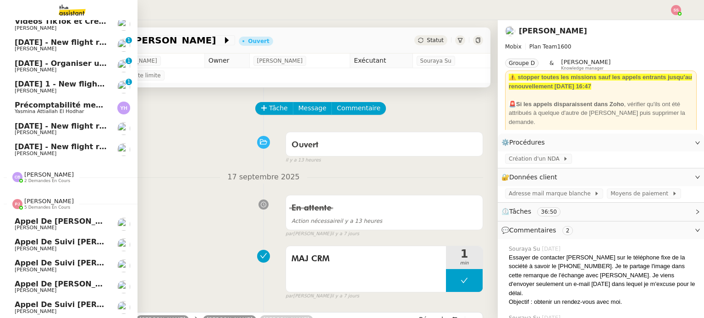
scroll to position [177, 0]
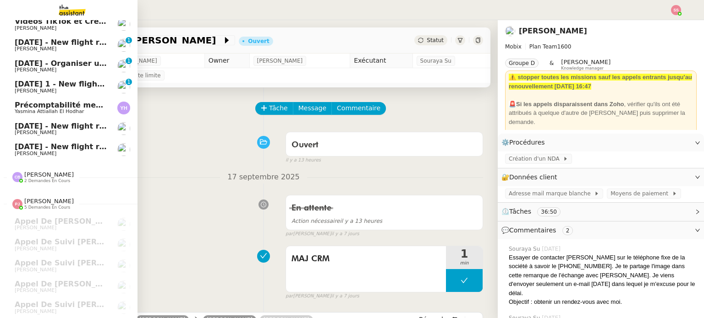
click at [57, 171] on span "[PERSON_NAME]" at bounding box center [48, 174] width 49 height 7
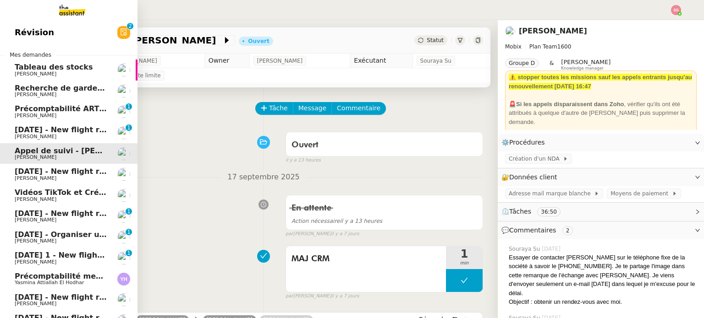
scroll to position [0, 0]
click at [57, 88] on span "Recherche de garde meuble autour de [GEOGRAPHIC_DATA]" at bounding box center [138, 89] width 247 height 9
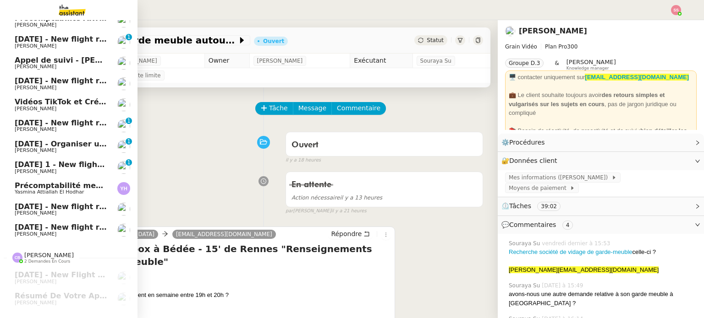
scroll to position [46, 0]
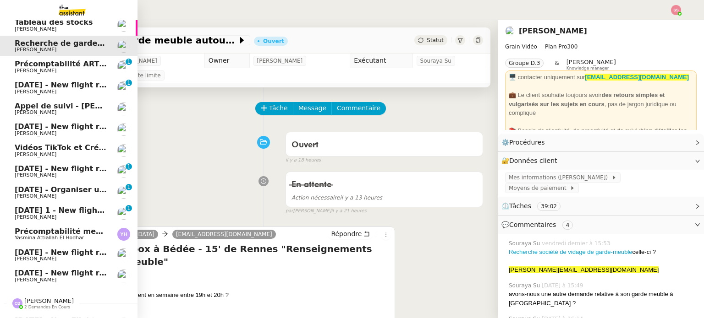
click at [38, 146] on span "Vidéos TikTok et Créatives META - septembre 2025" at bounding box center [120, 147] width 210 height 9
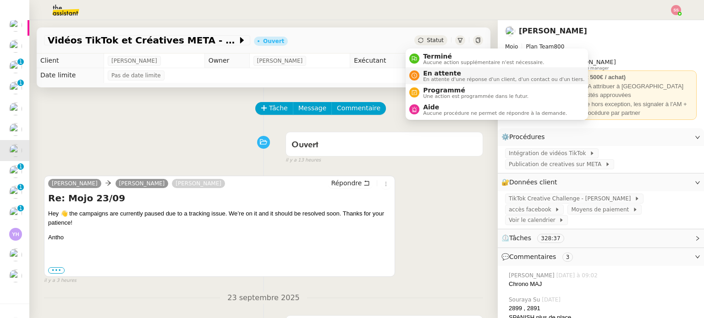
click at [426, 71] on span "En attente" at bounding box center [503, 73] width 161 height 7
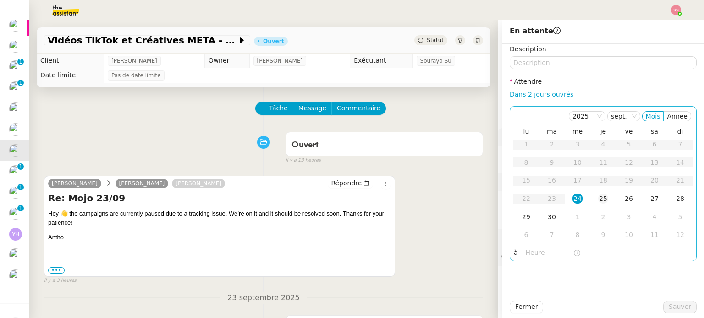
click at [598, 200] on div "25" at bounding box center [603, 199] width 10 height 10
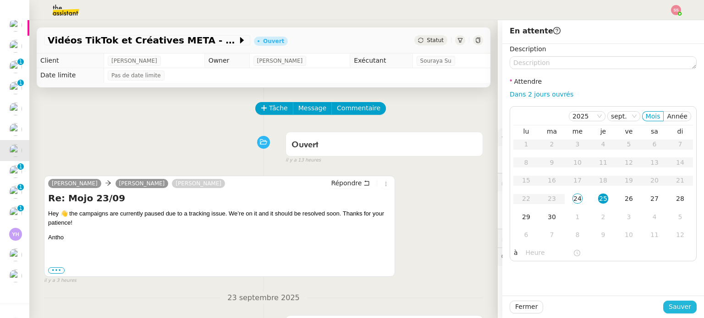
click at [676, 303] on span "Sauver" at bounding box center [680, 307] width 22 height 11
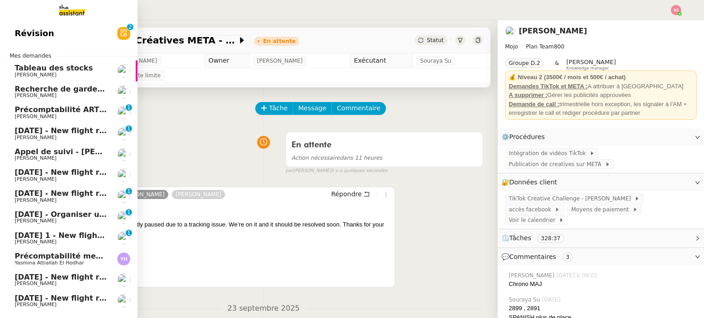
scroll to position [46, 0]
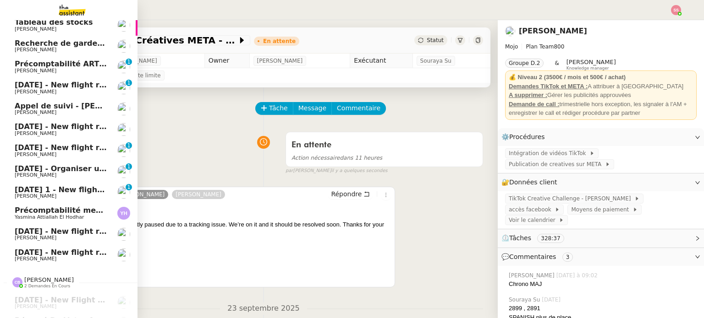
click at [53, 214] on span "Précomptabilité mensuelle de la SCI du Clos Bonin - [DATE]" at bounding box center [137, 210] width 245 height 9
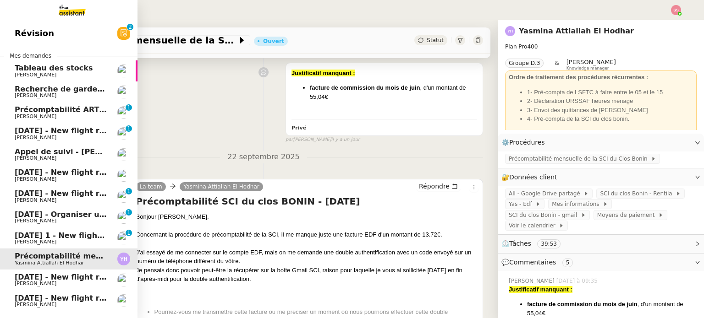
drag, startPoint x: 84, startPoint y: 152, endPoint x: 99, endPoint y: 144, distance: 16.2
click at [84, 152] on span "Appel de suivi - [PERSON_NAME]" at bounding box center [82, 152] width 135 height 9
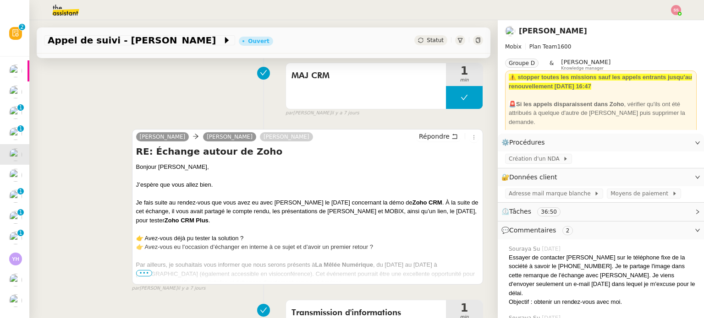
click at [427, 38] on span "Statut" at bounding box center [435, 40] width 17 height 6
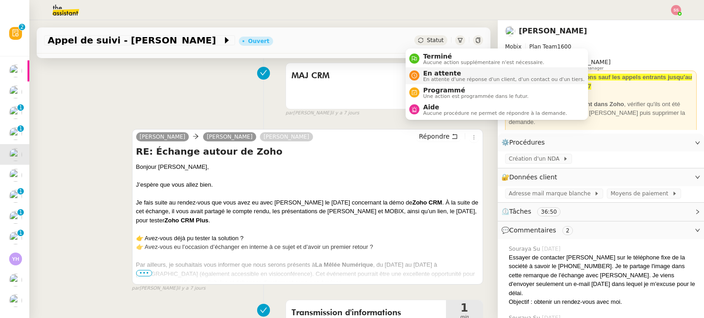
click at [433, 75] on span "En attente" at bounding box center [503, 73] width 161 height 7
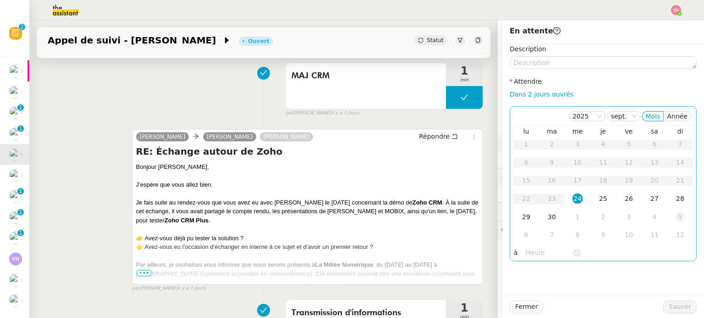
click at [675, 221] on div "5" at bounding box center [680, 217] width 10 height 10
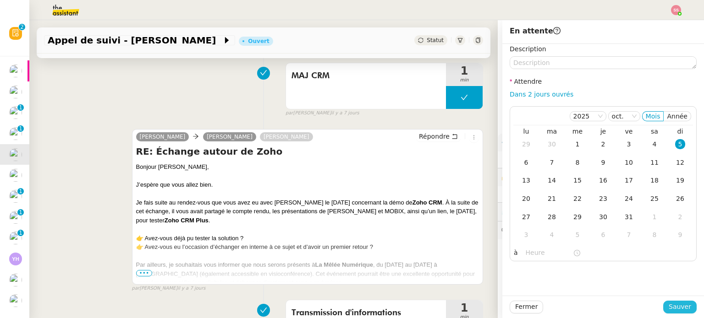
click at [674, 308] on span "Sauver" at bounding box center [680, 307] width 22 height 11
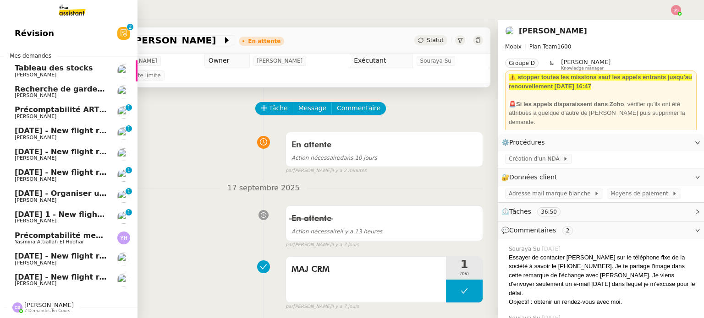
click at [77, 88] on span "Recherche de garde meuble autour de [GEOGRAPHIC_DATA]" at bounding box center [138, 89] width 247 height 9
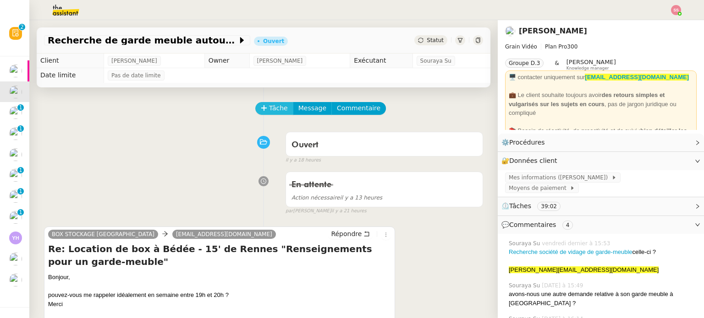
click at [261, 110] on icon at bounding box center [264, 108] width 6 height 6
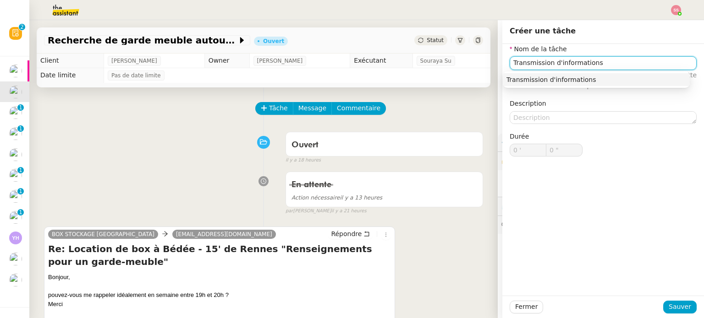
click at [521, 85] on nz-auto-option "Transmission d'informations" at bounding box center [596, 79] width 187 height 13
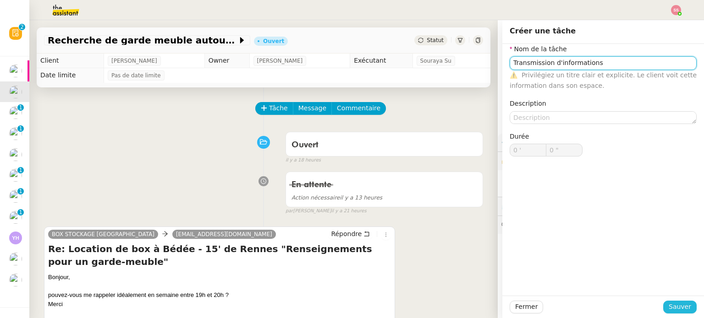
type input "Transmission d'informations"
drag, startPoint x: 668, startPoint y: 310, endPoint x: 613, endPoint y: 278, distance: 63.7
click at [669, 310] on span "Sauver" at bounding box center [680, 307] width 22 height 11
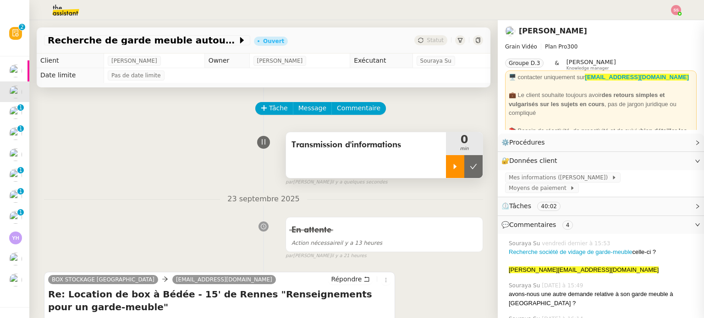
click at [446, 165] on div at bounding box center [455, 166] width 18 height 23
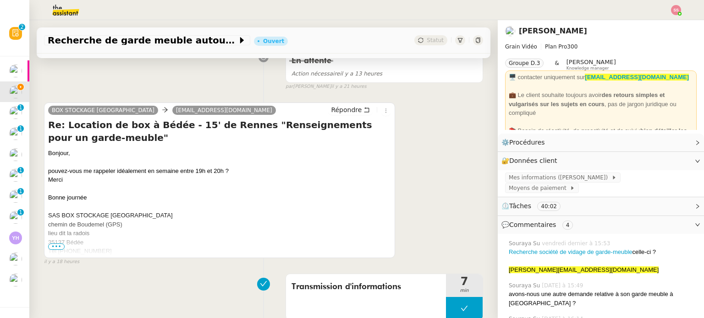
scroll to position [321, 0]
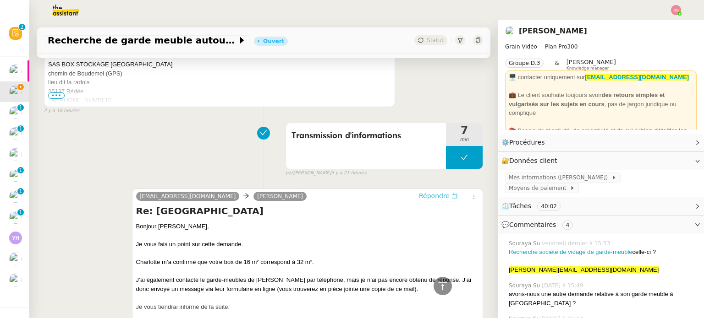
click at [425, 197] on span "Répondre" at bounding box center [434, 196] width 31 height 9
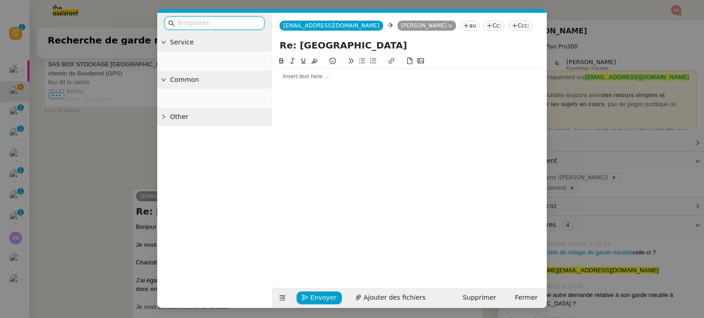
scroll to position [391, 0]
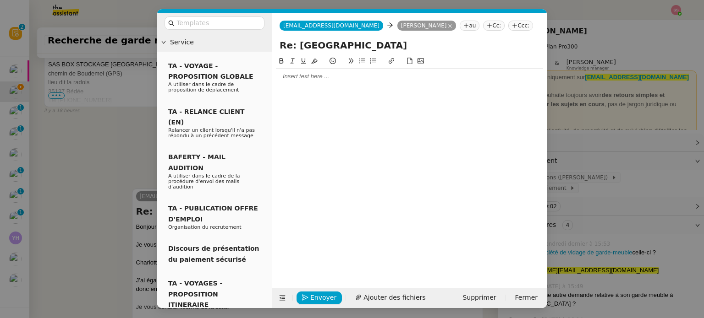
click at [326, 75] on div at bounding box center [409, 76] width 267 height 8
click at [110, 139] on nz-modal-container "Service TA - VOYAGE - PROPOSITION GLOBALE A utiliser dans le cadre de propositi…" at bounding box center [352, 159] width 704 height 318
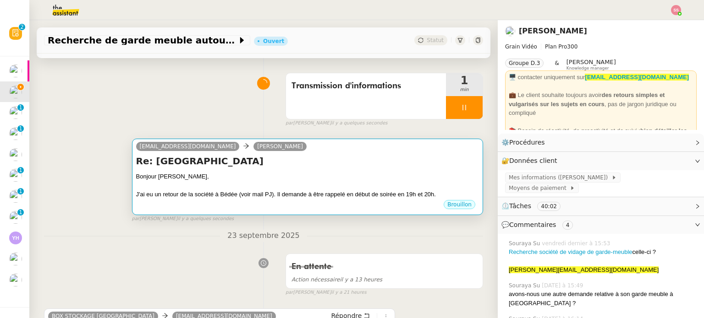
scroll to position [50, 0]
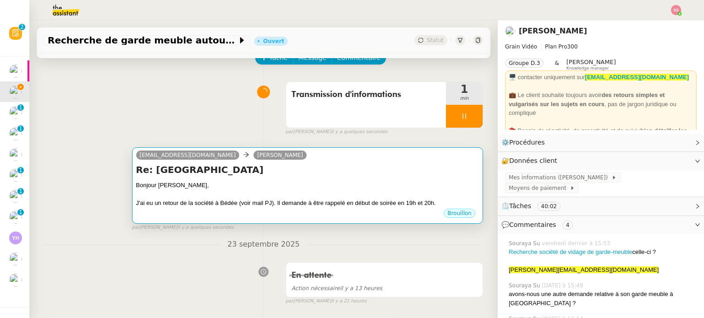
click at [313, 169] on h4 "Re: [GEOGRAPHIC_DATA]" at bounding box center [307, 170] width 343 height 13
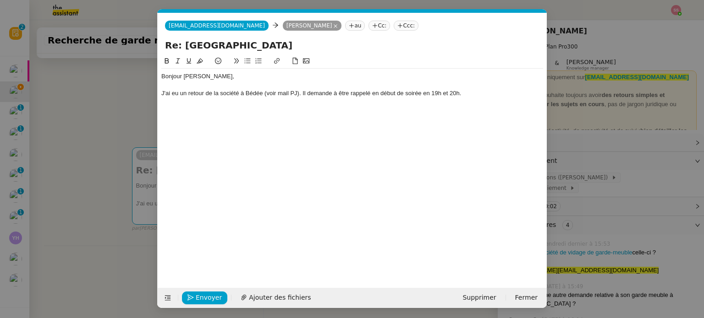
scroll to position [0, 19]
click at [253, 300] on span "Ajouter des fichiers" at bounding box center [280, 298] width 62 height 11
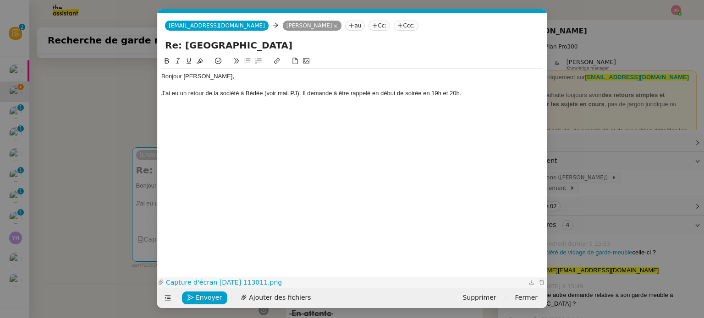
click at [237, 284] on link "Capture d'écran [DATE] 113011.png" at bounding box center [345, 283] width 362 height 11
click at [472, 92] on div "J'ai eu un retour de la société à Bédée (voir mail PJ). Il demande à être rappe…" at bounding box center [352, 93] width 382 height 8
click at [246, 61] on icon at bounding box center [247, 61] width 6 height 6
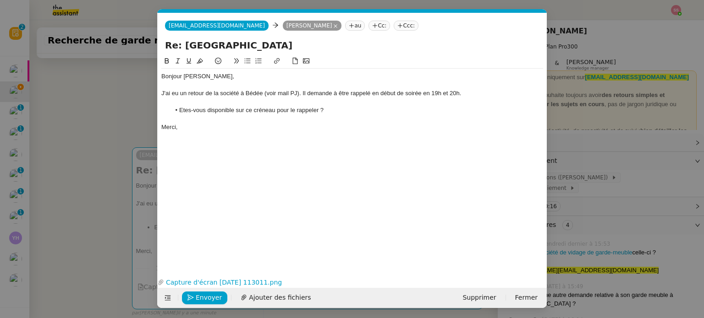
click at [189, 114] on li "Etes-vous disponible sur ce créneau pour le rappeler ?" at bounding box center [356, 110] width 373 height 8
click at [0, 0] on lt-span "Ê tes-vous" at bounding box center [0, 0] width 0 height 0
click at [228, 153] on div "Bonjour [PERSON_NAME], J'ai eu un retour de la société à Bédée (voir mail PJ). …" at bounding box center [352, 158] width 382 height 205
click at [211, 296] on span "Envoyer" at bounding box center [209, 298] width 26 height 11
click at [211, 296] on span "Confirmer l'envoi" at bounding box center [223, 298] width 55 height 11
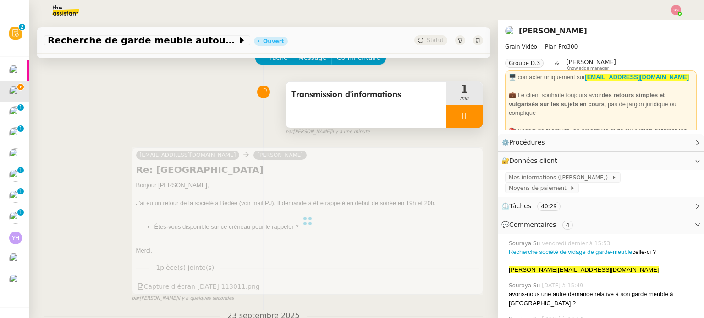
click at [468, 117] on div at bounding box center [464, 116] width 37 height 23
click at [468, 117] on button at bounding box center [473, 116] width 18 height 23
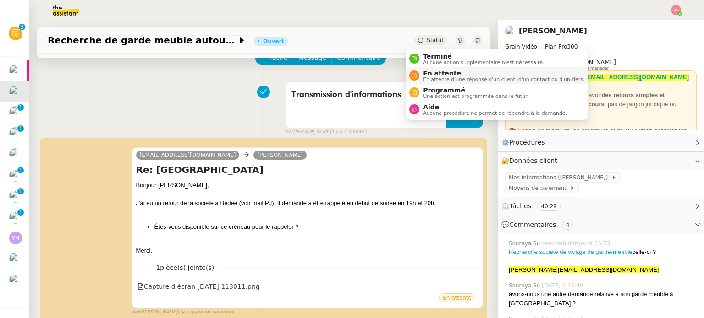
click at [433, 78] on span "En attente d'une réponse d'un client, d'un contact ou d'un tiers." at bounding box center [503, 79] width 161 height 5
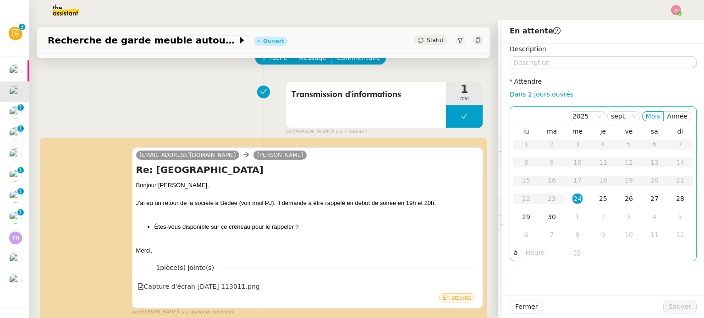
click at [624, 197] on div "26" at bounding box center [629, 199] width 10 height 10
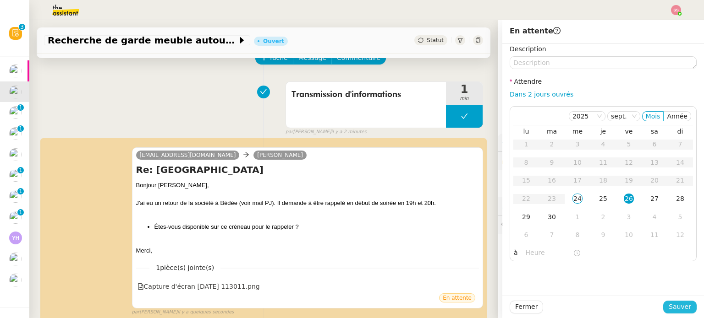
click at [669, 304] on span "Sauver" at bounding box center [680, 307] width 22 height 11
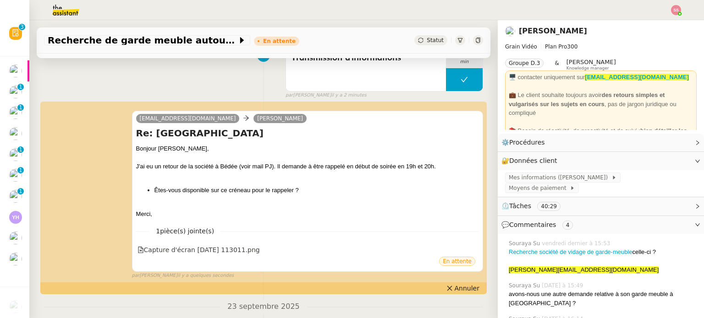
scroll to position [142, 0]
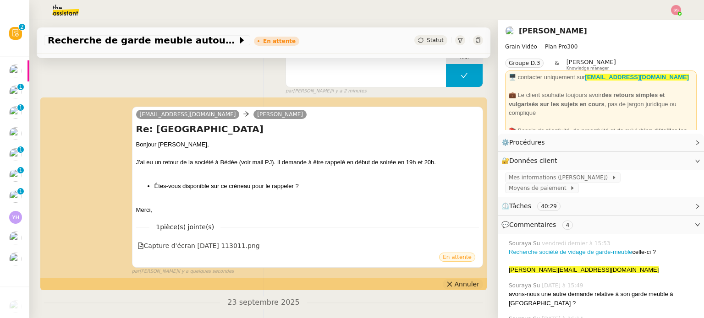
click at [455, 289] on span "Annuler" at bounding box center [467, 284] width 25 height 9
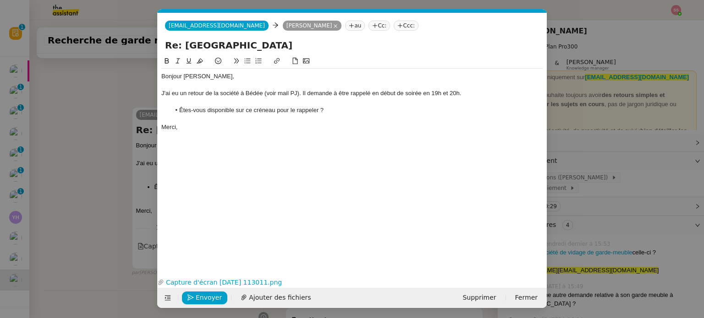
scroll to position [199, 0]
click at [427, 93] on div "J'ai eu un retour de la société à Bédée (voir mail PJ). Il demande à être rappe…" at bounding box center [352, 93] width 382 height 8
click at [428, 93] on div "J'ai eu un retour de la société à Bédée (voir mail PJ). Il demande à être rappe…" at bounding box center [352, 93] width 382 height 8
click at [467, 95] on div "J'ai eu un retour de la société à Bédée (voir mail PJ). Il demande à être rappe…" at bounding box center [352, 93] width 382 height 8
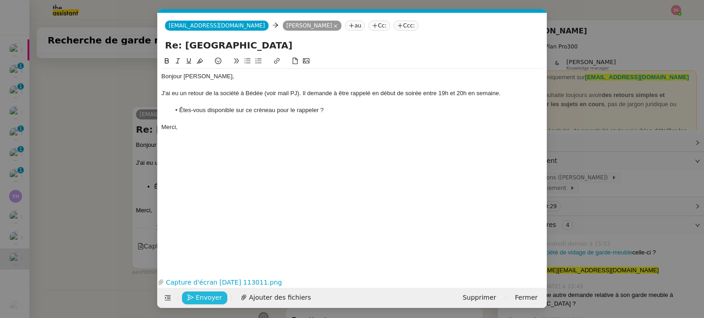
click at [200, 297] on span "Envoyer" at bounding box center [209, 298] width 26 height 11
click at [200, 297] on span "Confirmer l'envoi" at bounding box center [223, 298] width 55 height 11
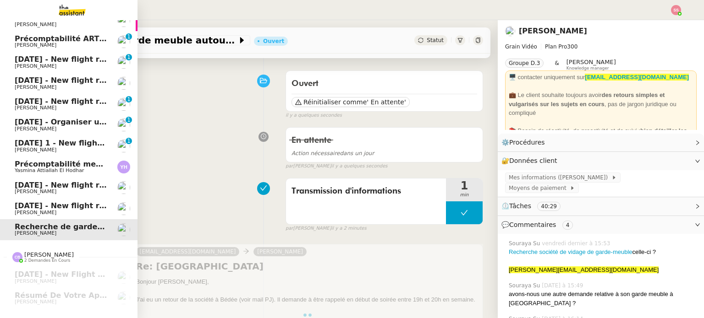
scroll to position [46, 0]
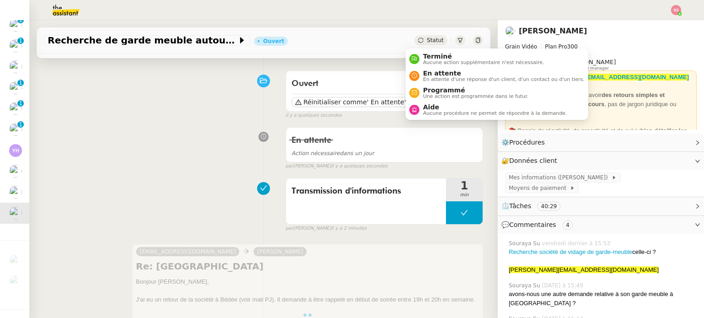
click at [418, 41] on icon at bounding box center [420, 40] width 5 height 5
click at [423, 72] on span "En attente" at bounding box center [503, 73] width 161 height 7
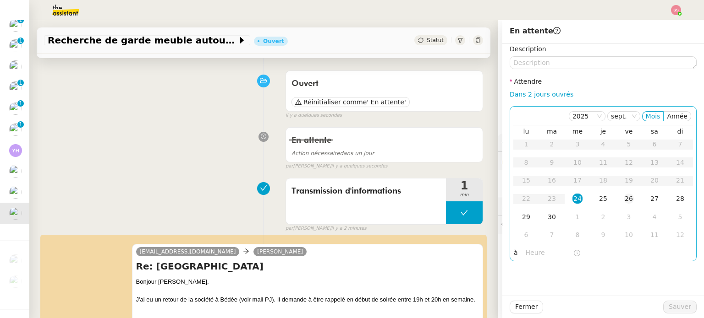
scroll to position [66, 0]
click at [624, 202] on div "26" at bounding box center [629, 199] width 10 height 10
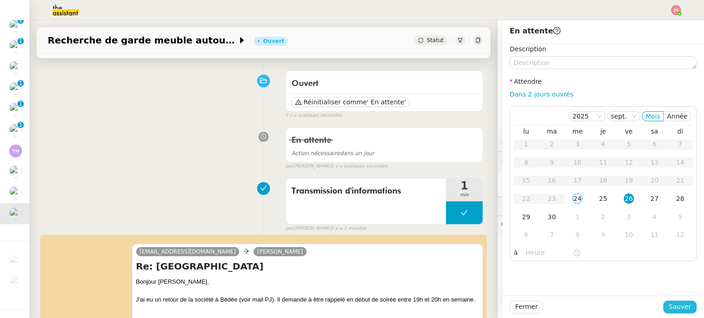
click at [669, 304] on span "Sauver" at bounding box center [680, 307] width 22 height 11
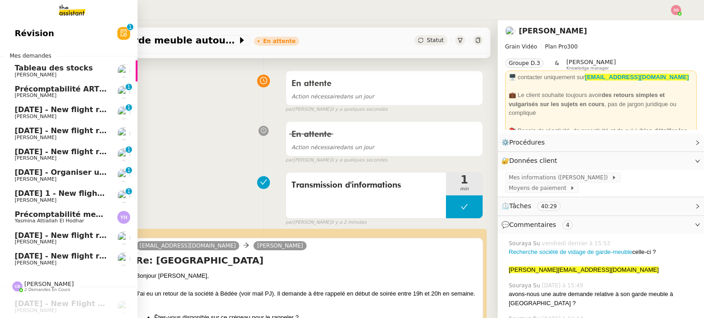
click at [68, 221] on span "Yasmina Attiallah El Hodhar" at bounding box center [49, 221] width 69 height 6
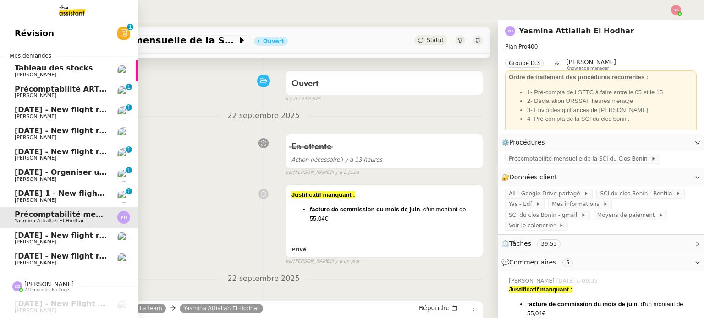
click at [64, 111] on span "[DATE] - New flight request - [PERSON_NAME]" at bounding box center [109, 109] width 189 height 9
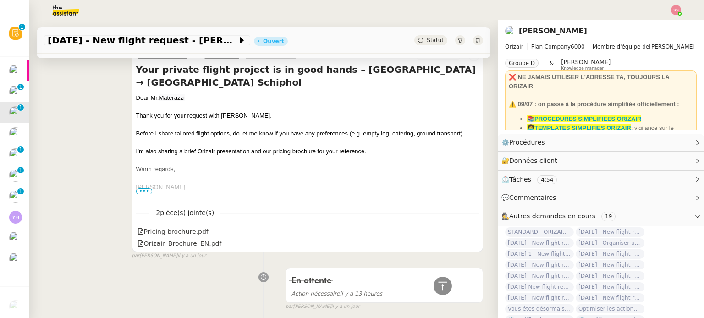
scroll to position [153, 0]
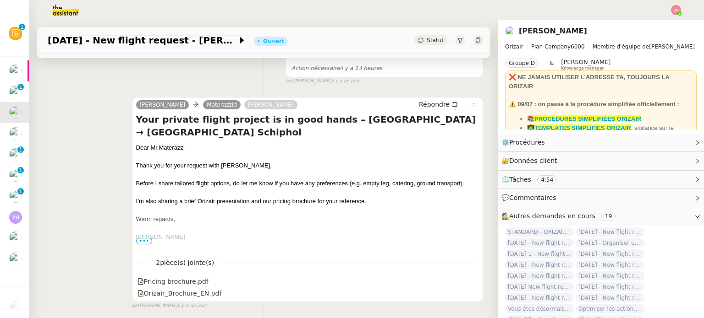
click at [673, 12] on img at bounding box center [676, 10] width 10 height 10
click at [664, 22] on li "Suivi" at bounding box center [651, 26] width 60 height 13
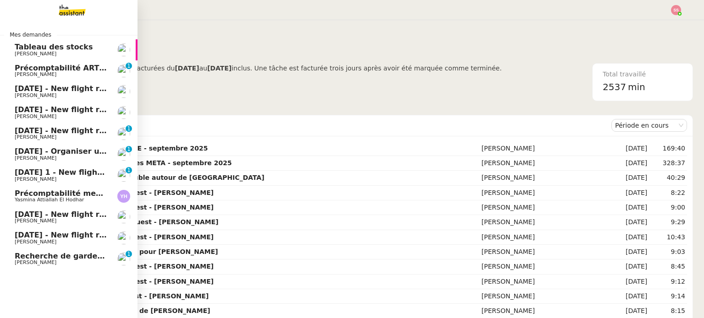
click at [52, 256] on span "Recherche de garde meuble autour de [GEOGRAPHIC_DATA]" at bounding box center [138, 256] width 247 height 9
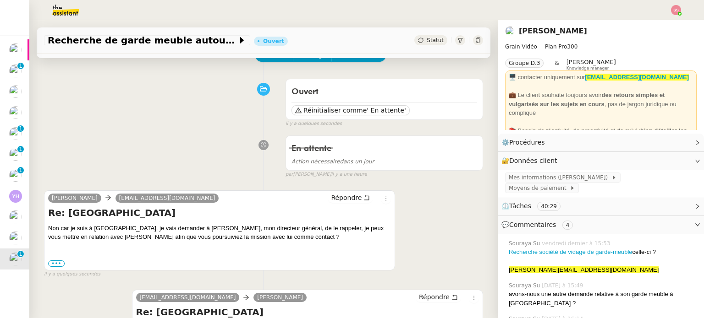
scroll to position [137, 0]
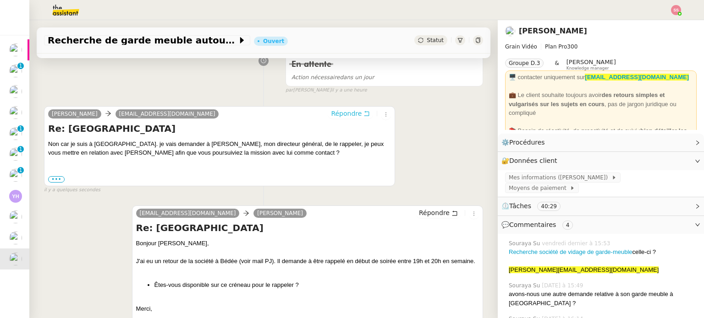
click at [335, 114] on span "Répondre" at bounding box center [346, 113] width 31 height 9
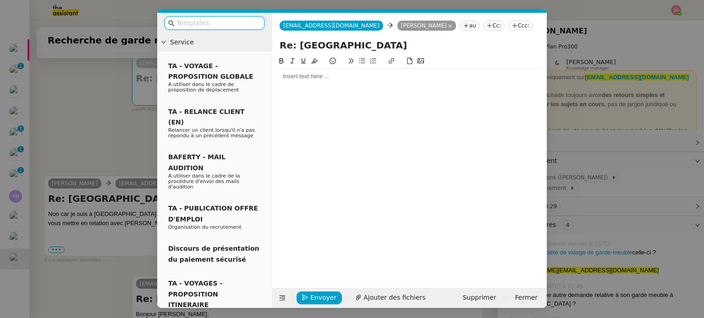
click at [314, 80] on div at bounding box center [409, 76] width 267 height 8
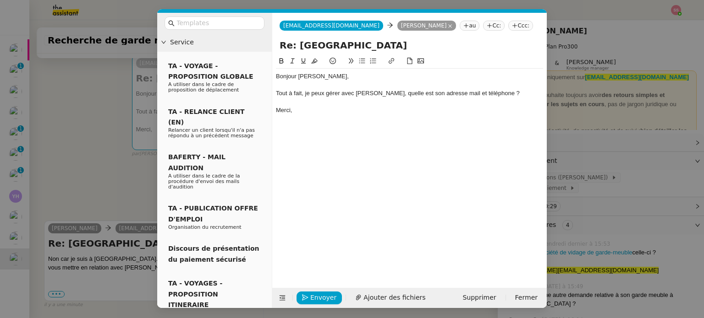
click at [127, 150] on nz-modal-container "Service TA - VOYAGE - PROPOSITION GLOBALE A utiliser dans le cadre de propositi…" at bounding box center [352, 159] width 704 height 318
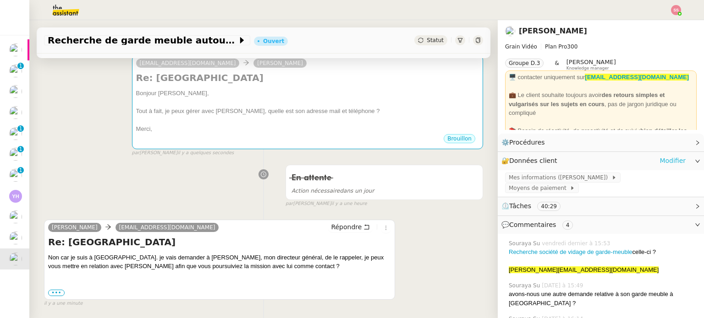
click at [667, 158] on link "Modifier" at bounding box center [672, 161] width 26 height 11
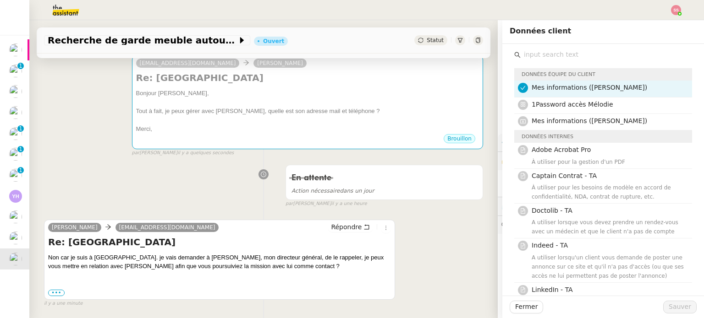
click at [593, 88] on span "Mes informations ([PERSON_NAME])" at bounding box center [589, 87] width 115 height 7
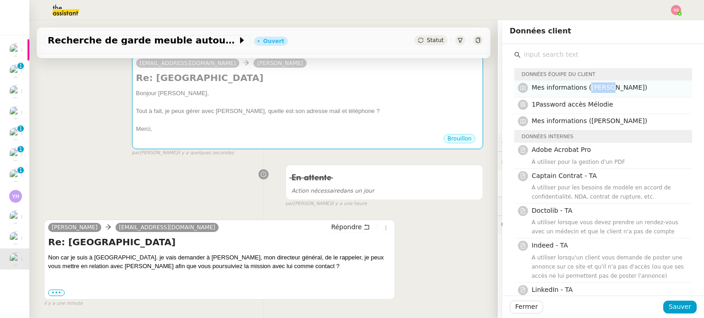
click at [593, 88] on span "Mes informations ([PERSON_NAME])" at bounding box center [589, 87] width 115 height 7
click at [681, 309] on span "Sauver" at bounding box center [680, 307] width 22 height 11
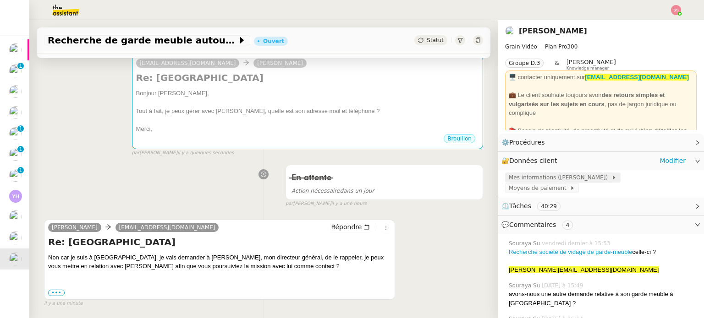
click at [543, 179] on span "Mes informations ([PERSON_NAME])" at bounding box center [560, 177] width 103 height 9
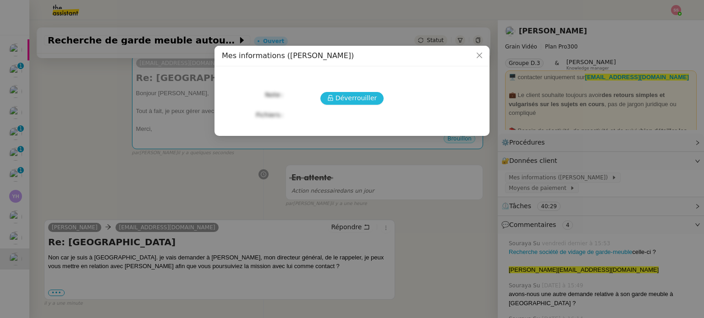
click at [361, 102] on span "Déverrouiller" at bounding box center [356, 98] width 42 height 11
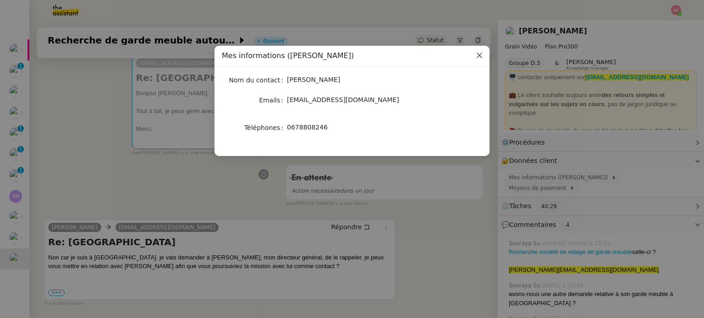
click at [481, 51] on span "Close" at bounding box center [479, 56] width 20 height 20
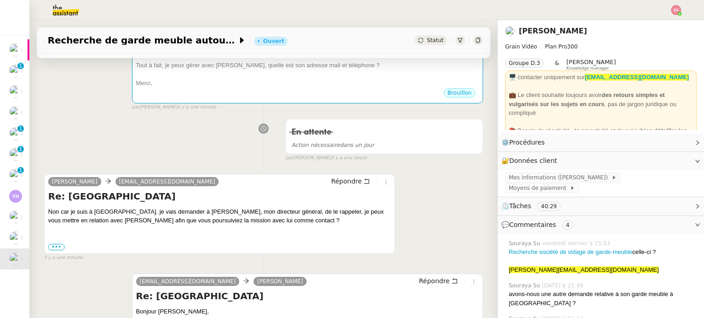
scroll to position [137, 0]
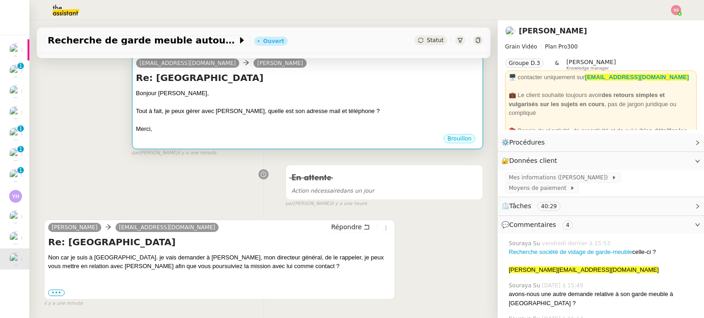
click at [373, 112] on div "Tout à fait, je peux gérer avec [PERSON_NAME], quelle est son adresse mail et t…" at bounding box center [307, 111] width 343 height 9
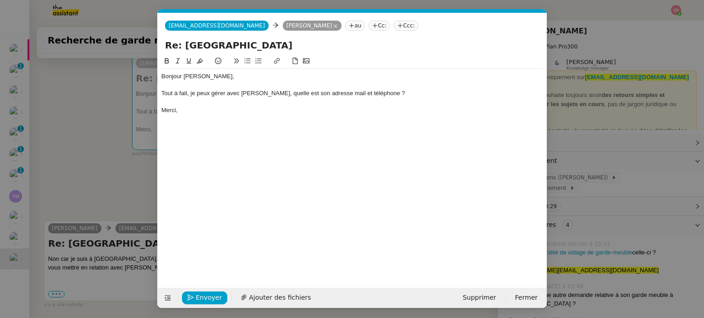
scroll to position [0, 19]
drag, startPoint x: 394, startPoint y: 91, endPoint x: 260, endPoint y: 90, distance: 133.8
click at [260, 90] on div "Tout à fait, je peux gérer avec [PERSON_NAME], quelle est son adresse mail et t…" at bounding box center [352, 93] width 382 height 8
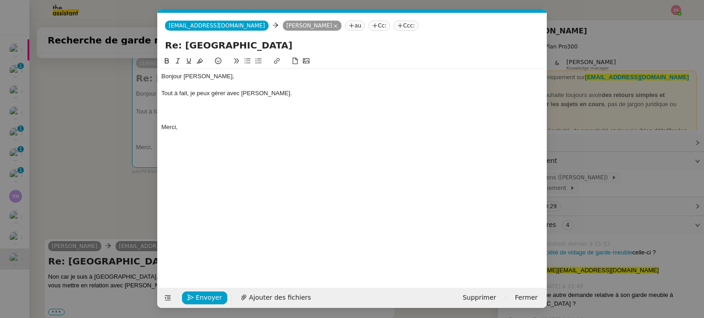
click at [345, 24] on nz-tag "au" at bounding box center [355, 26] width 20 height 10
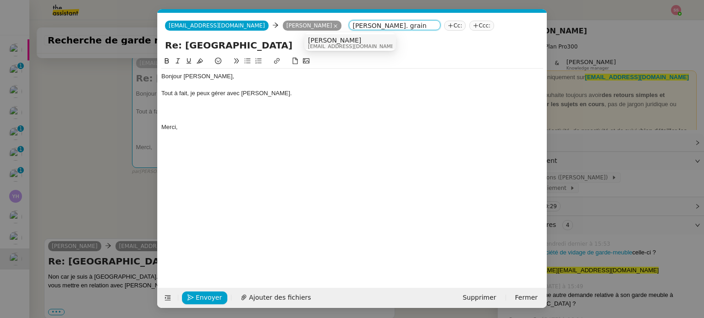
type input "[PERSON_NAME]. grain"
click at [365, 41] on div "[PERSON_NAME] [PERSON_NAME][EMAIL_ADDRESS][DOMAIN_NAME]" at bounding box center [350, 43] width 84 height 12
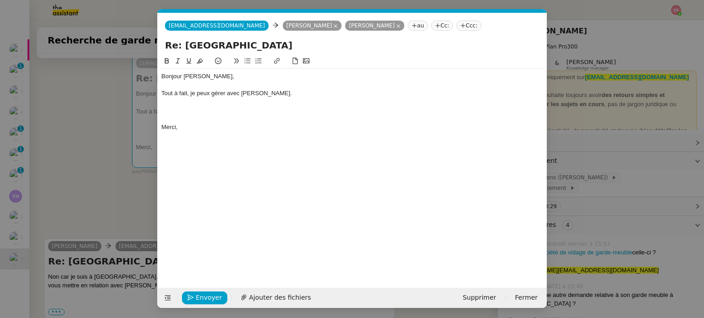
click at [201, 113] on div at bounding box center [352, 110] width 382 height 8
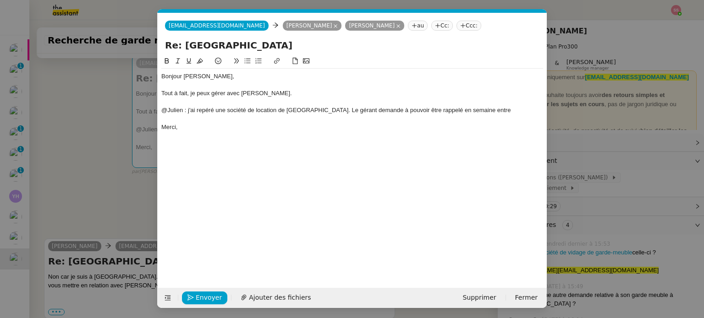
scroll to position [0, 0]
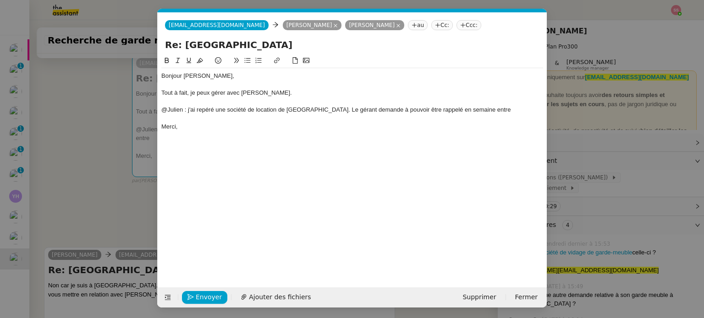
click at [490, 109] on div "@Julien : j'ai repéré une société de location de [GEOGRAPHIC_DATA]. Le gérant d…" at bounding box center [352, 110] width 382 height 8
click at [477, 99] on div at bounding box center [352, 102] width 382 height 8
click at [493, 110] on div "@Julien : j'ai repéré une société de location de [GEOGRAPHIC_DATA]. Le gérant d…" at bounding box center [352, 110] width 382 height 8
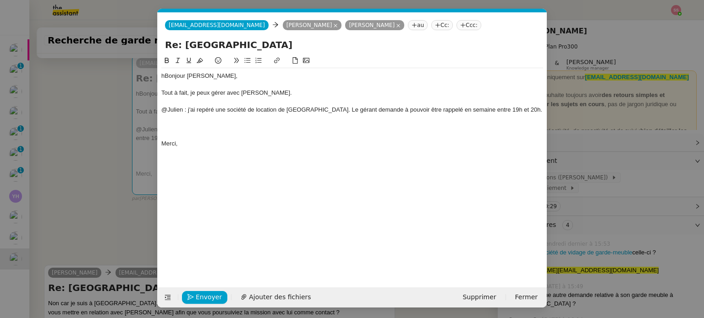
click at [77, 144] on nz-modal-container "Service TA - VOYAGE - PROPOSITION GLOBALE A utiliser dans le cadre de propositi…" at bounding box center [352, 159] width 704 height 318
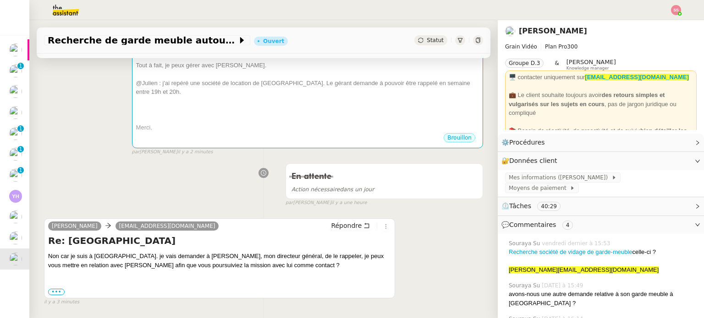
scroll to position [412, 0]
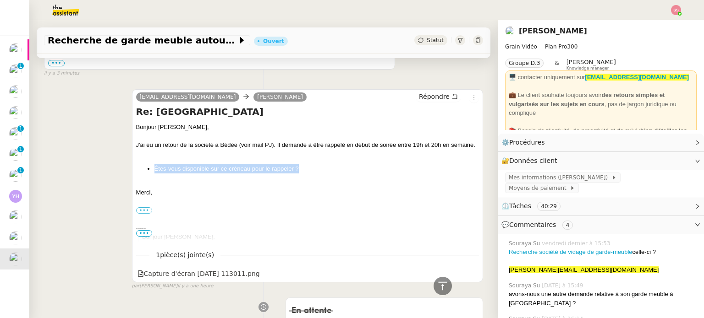
drag, startPoint x: 148, startPoint y: 181, endPoint x: 305, endPoint y: 181, distance: 157.6
click at [305, 174] on li "Êtes-vous disponible sur ce créneau pour le rappeler ?" at bounding box center [316, 169] width 324 height 9
copy li "Êtes-vous disponible sur ce créneau pour le rappeler ?"
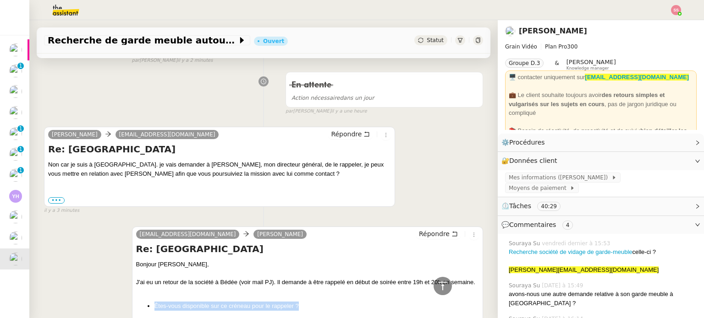
scroll to position [137, 0]
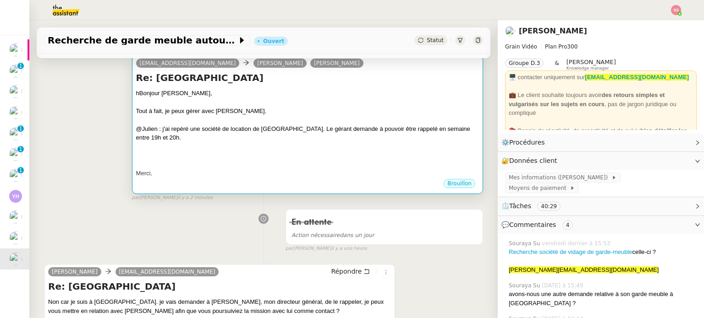
click at [255, 146] on div at bounding box center [307, 147] width 343 height 9
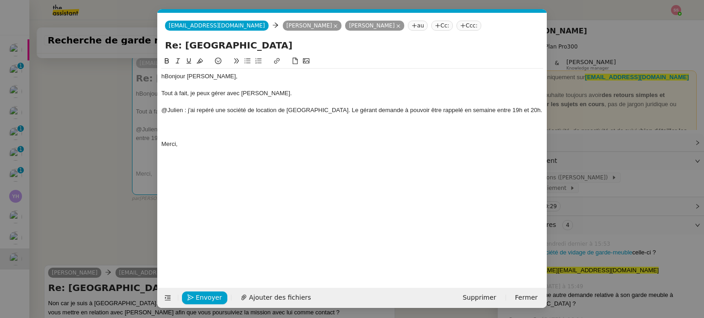
scroll to position [0, 19]
click at [194, 134] on div at bounding box center [352, 136] width 382 height 8
click at [202, 128] on div at bounding box center [352, 127] width 382 height 8
paste div
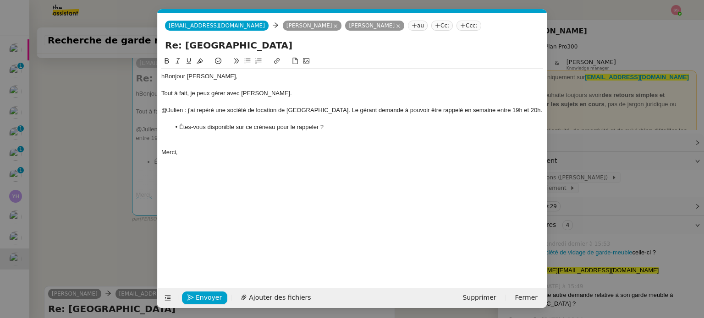
click at [94, 178] on nz-modal-container "Service TA - VOYAGE - PROPOSITION GLOBALE A utiliser dans le cadre de propositi…" at bounding box center [352, 159] width 704 height 318
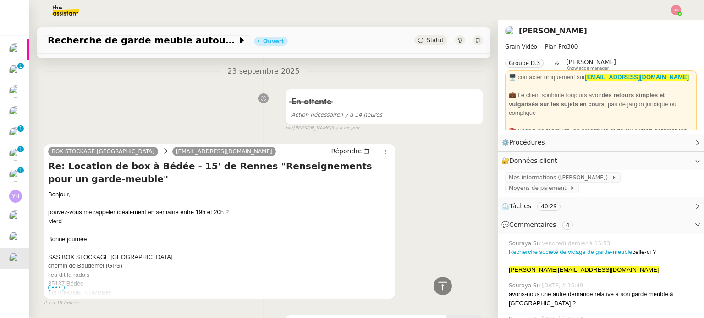
scroll to position [916, 0]
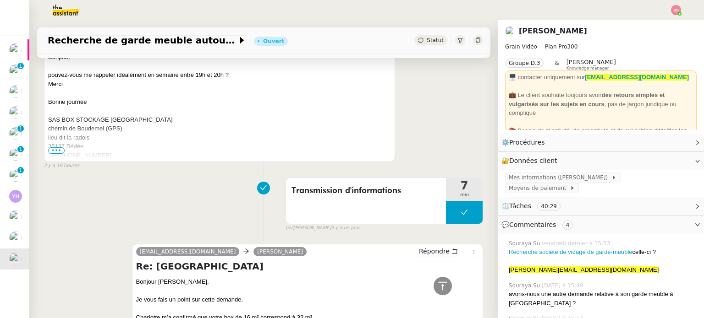
click at [61, 150] on span "•••" at bounding box center [56, 151] width 16 height 6
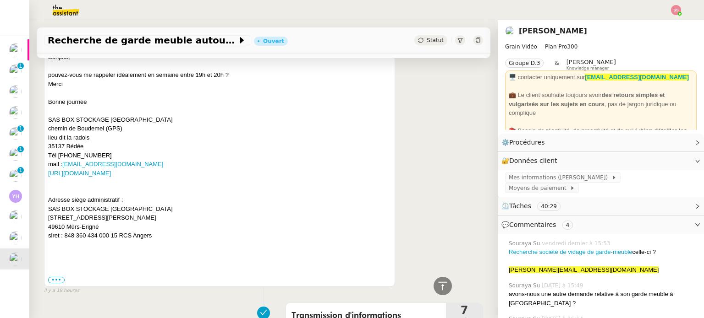
drag, startPoint x: 47, startPoint y: 120, endPoint x: 154, endPoint y: 175, distance: 120.5
click at [154, 175] on div "BOX STOCKAGE RENNES [EMAIL_ADDRESS][DOMAIN_NAME] Répondre Re: Location de box à…" at bounding box center [219, 146] width 351 height 281
copy div "SAS BOX STOCKAGE RENNES chemin de Boudemel (GPS) lieu dit la radois 35137 Bédée…"
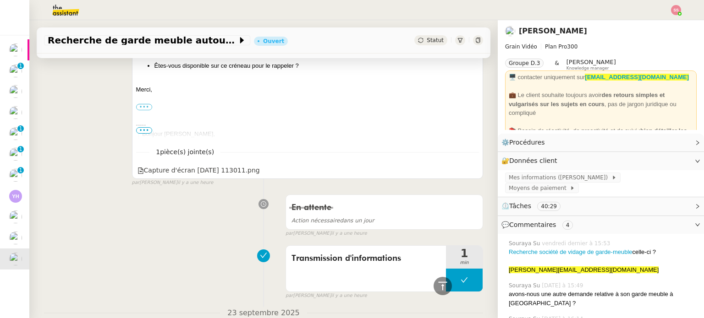
scroll to position [458, 0]
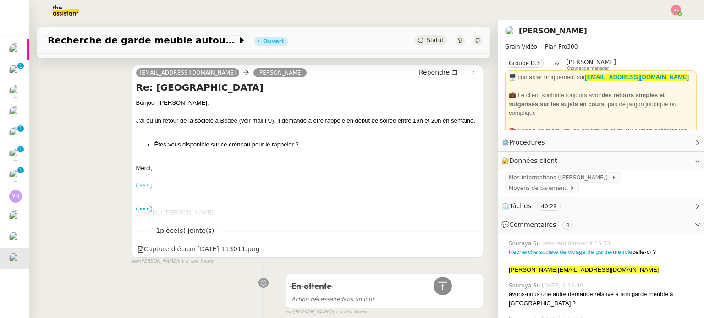
click at [245, 149] on li "Êtes-vous disponible sur ce créneau pour le rappeler ?" at bounding box center [316, 144] width 324 height 9
click at [332, 146] on div "Bonjour [PERSON_NAME], J'ai eu un retour de la société à Bédée (voir mail PJ). …" at bounding box center [307, 305] width 343 height 413
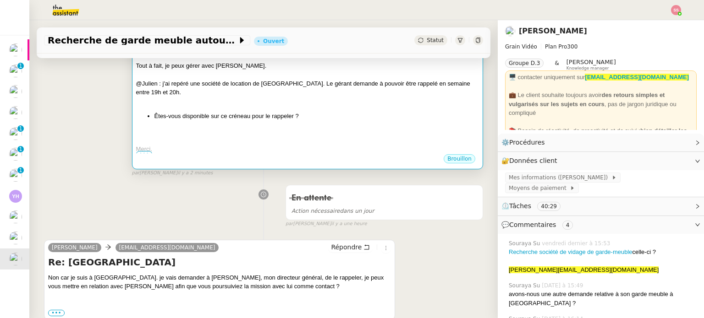
scroll to position [0, 0]
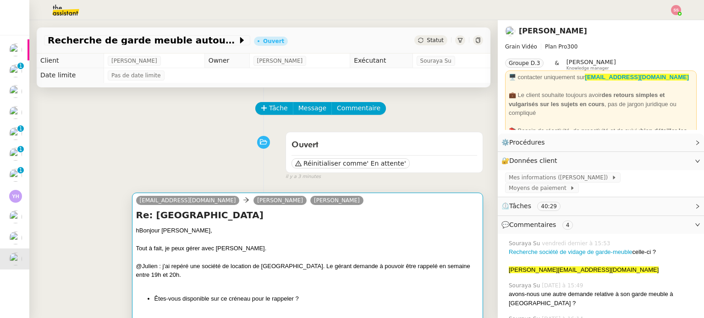
click at [241, 232] on div "hBonjour [PERSON_NAME]," at bounding box center [307, 230] width 343 height 9
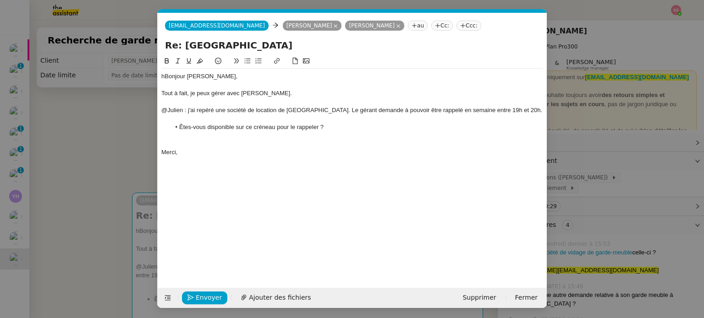
scroll to position [0, 19]
click at [341, 131] on li "Êtes-vous disponible sur ce créneau pour le rappeler ?" at bounding box center [356, 127] width 373 height 8
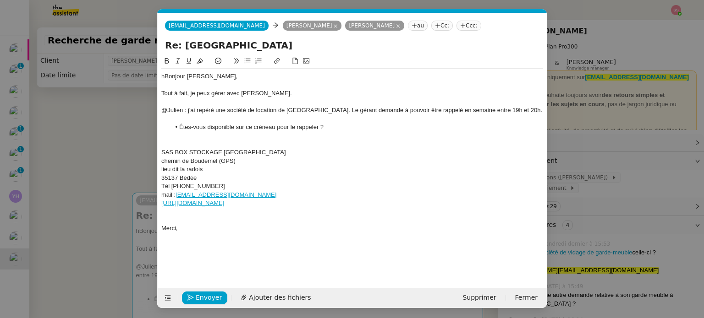
scroll to position [0, 0]
click at [163, 75] on div "hBonjour [PERSON_NAME]," at bounding box center [352, 76] width 382 height 8
click at [208, 137] on div at bounding box center [352, 136] width 382 height 8
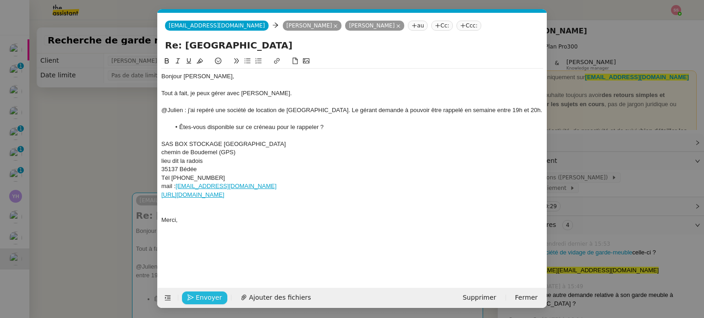
click at [213, 297] on span "Envoyer" at bounding box center [209, 298] width 26 height 11
click at [325, 111] on div "@Julien : j'ai repéré une société de location de [GEOGRAPHIC_DATA]. Le gérant d…" at bounding box center [352, 110] width 382 height 8
click at [110, 138] on nz-modal-container "Service TA - VOYAGE - PROPOSITION GLOBALE A utiliser dans le cadre de propositi…" at bounding box center [352, 159] width 704 height 318
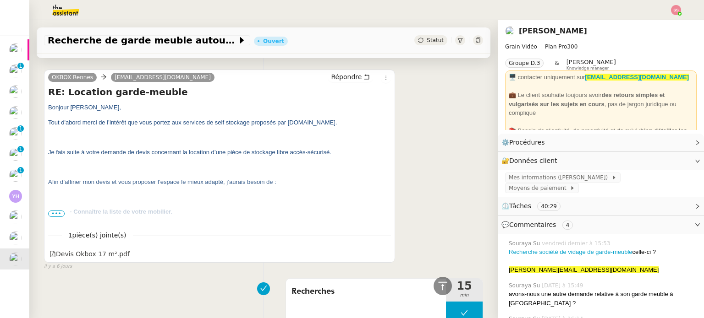
scroll to position [3574, 0]
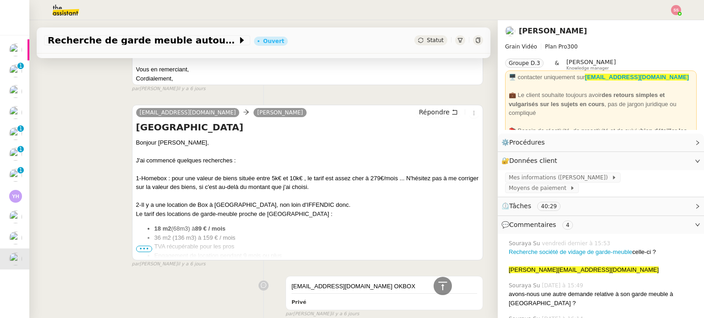
click at [136, 250] on span "•••" at bounding box center [144, 249] width 16 height 6
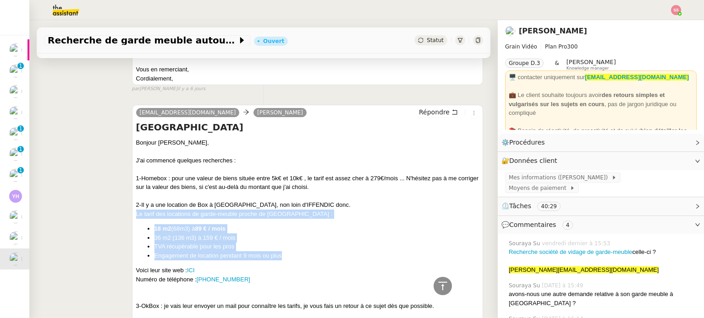
drag, startPoint x: 134, startPoint y: 216, endPoint x: 282, endPoint y: 257, distance: 153.5
copy div "Le tarif des locations de garde-meuble proche de [GEOGRAPHIC_DATA] : 18 m2 (68m…"
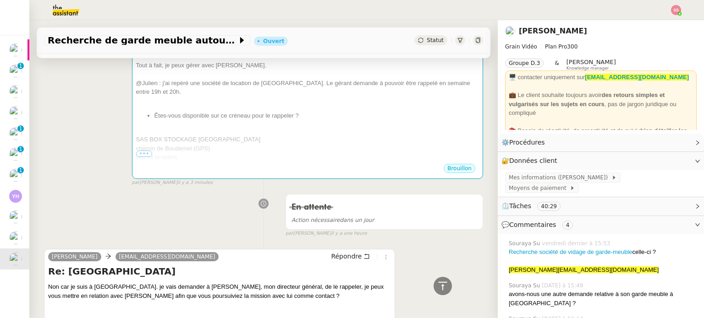
scroll to position [0, 0]
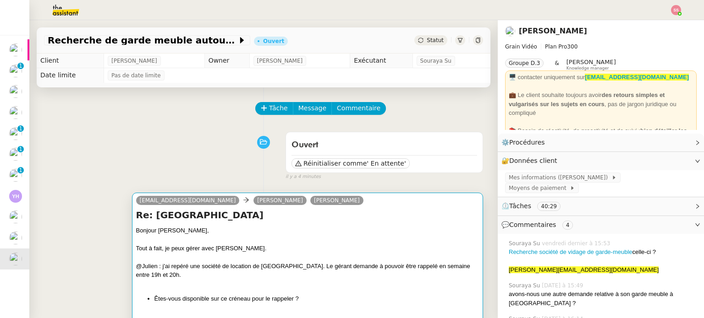
click at [263, 242] on div at bounding box center [307, 239] width 343 height 9
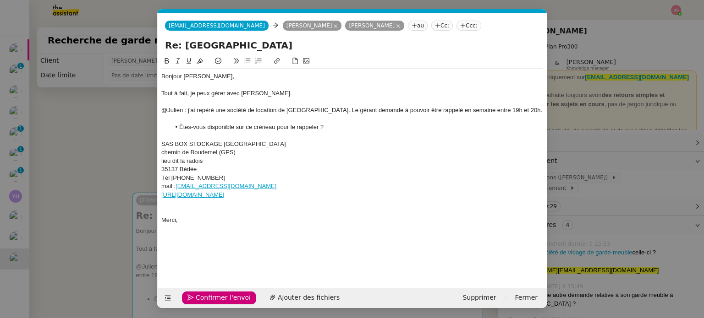
scroll to position [0, 19]
click at [342, 122] on div at bounding box center [352, 119] width 382 height 8
click at [335, 128] on li "Êtes-vous disponible sur ce créneau pour le rappeler ?" at bounding box center [356, 127] width 373 height 8
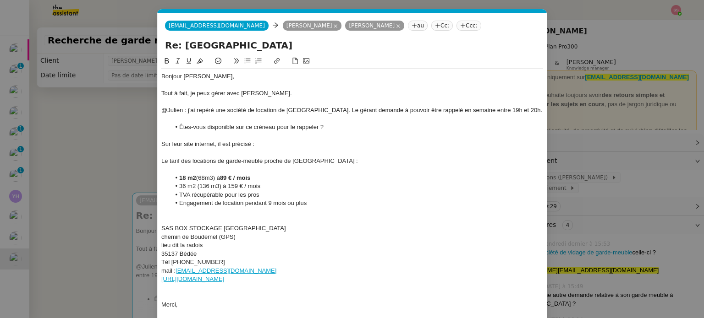
scroll to position [0, 0]
click at [240, 159] on div "Le tarif des locations de garde-meuble proche de [GEOGRAPHIC_DATA] :" at bounding box center [352, 161] width 382 height 8
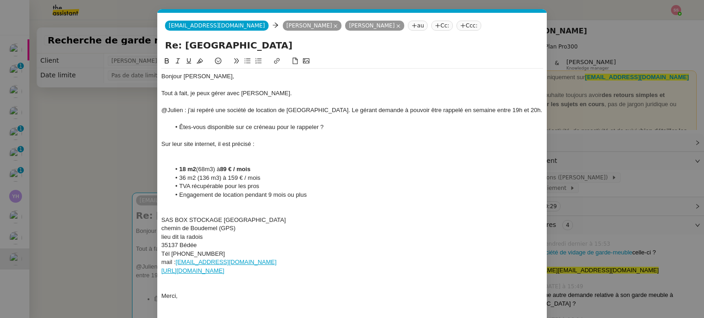
click at [235, 155] on div at bounding box center [352, 152] width 382 height 8
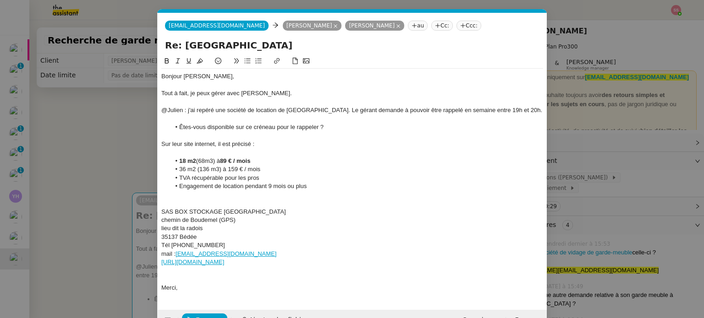
click at [288, 198] on div at bounding box center [352, 195] width 382 height 8
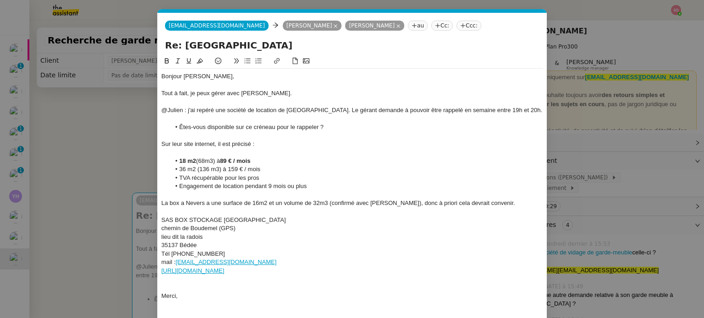
click at [182, 202] on div "La box a Nevers a une surface de 16m2 et un volume de 32m3 (confirmé avec [PERS…" at bounding box center [352, 203] width 382 height 8
click at [0, 0] on lt-em "à" at bounding box center [0, 0] width 0 height 0
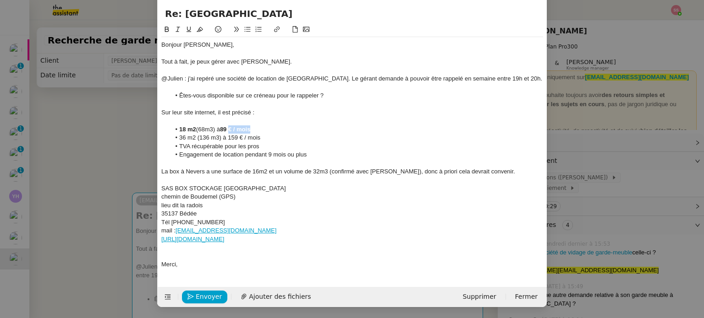
drag, startPoint x: 250, startPoint y: 127, endPoint x: 228, endPoint y: 128, distance: 21.5
click at [228, 128] on strong "89 € / mois" at bounding box center [235, 129] width 30 height 7
click at [218, 295] on button "Envoyer" at bounding box center [204, 297] width 45 height 13
click at [218, 295] on span "Confirmer l'envoi" at bounding box center [223, 297] width 55 height 11
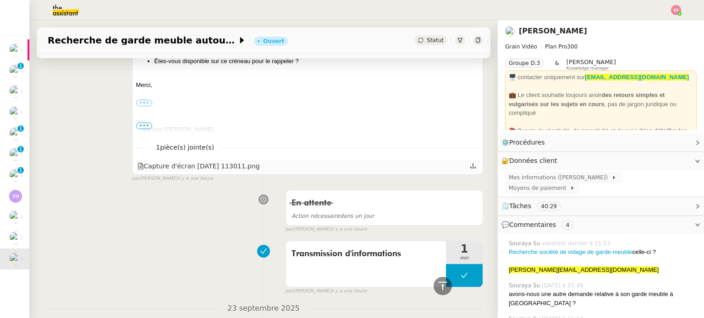
scroll to position [596, 0]
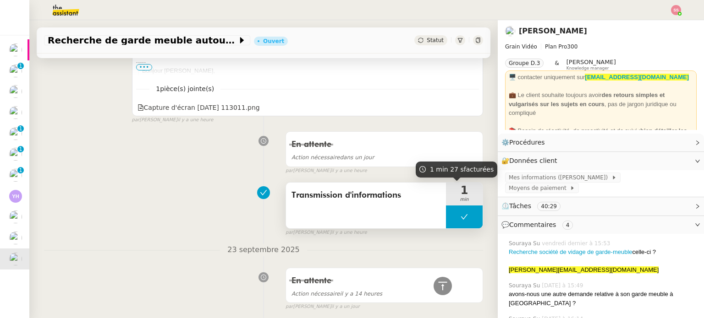
click at [446, 215] on button at bounding box center [464, 217] width 37 height 23
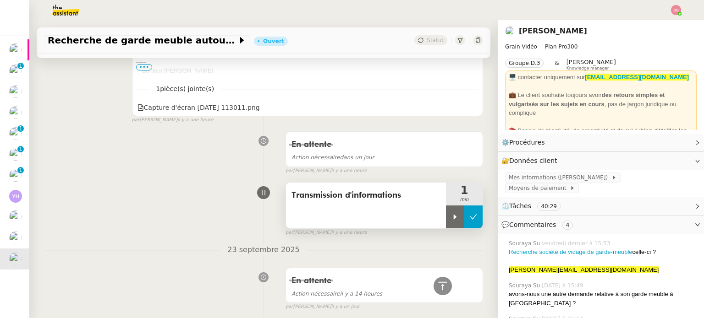
click at [470, 216] on icon at bounding box center [473, 217] width 7 height 7
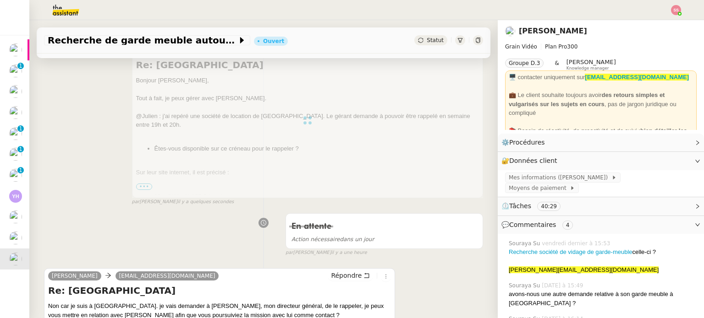
scroll to position [0, 0]
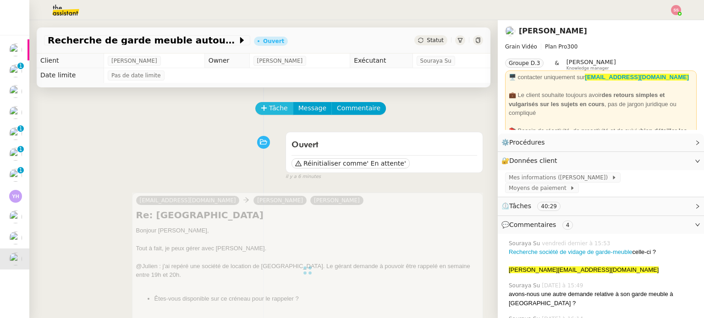
click at [270, 111] on span "Tâche" at bounding box center [278, 108] width 19 height 11
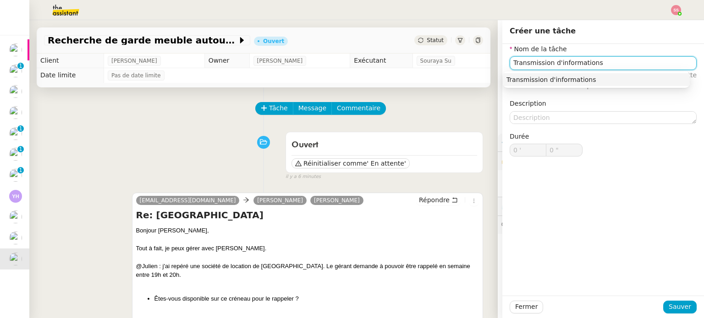
click at [585, 76] on div "Transmission d'informations" at bounding box center [596, 80] width 180 height 8
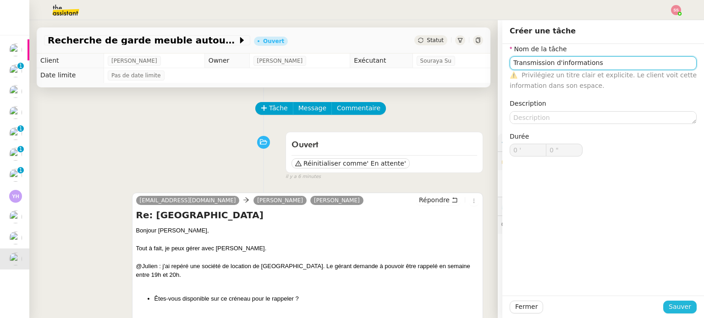
type input "Transmission d'informations"
click at [669, 303] on span "Sauver" at bounding box center [680, 307] width 22 height 11
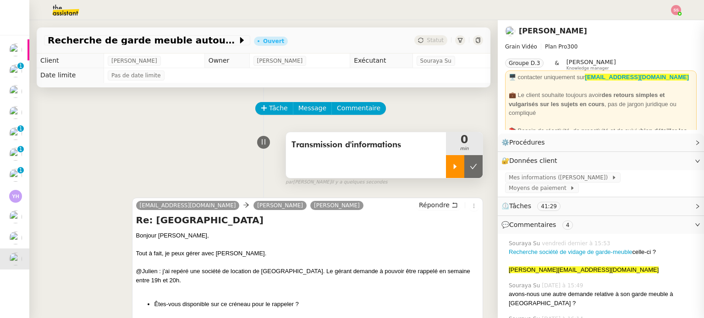
click at [446, 171] on div at bounding box center [455, 166] width 18 height 23
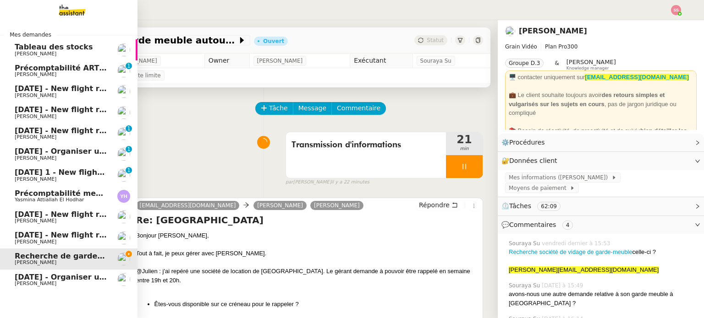
click at [52, 280] on span "[DATE] - Organiser un vol pour [PERSON_NAME]" at bounding box center [113, 277] width 197 height 9
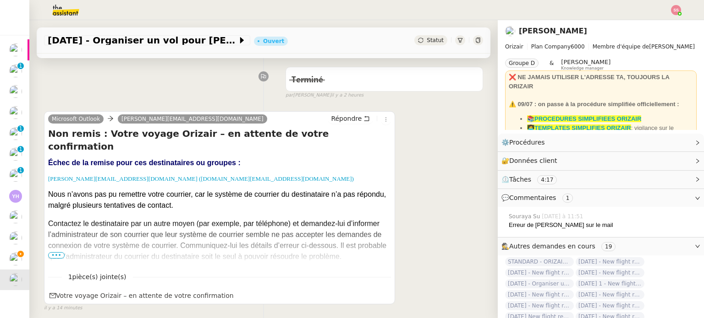
scroll to position [229, 0]
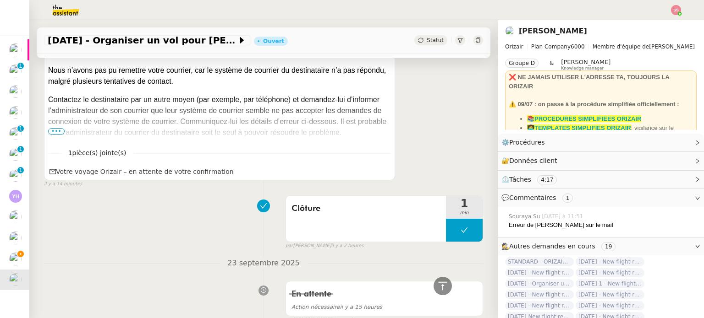
click at [417, 35] on div "[DATE] - Organiser un vol pour [PERSON_NAME]" at bounding box center [264, 40] width 454 height 26
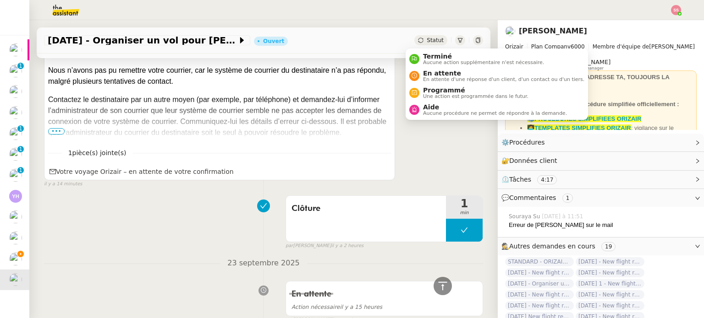
click at [427, 39] on span "Statut" at bounding box center [435, 40] width 17 height 6
click at [428, 60] on span "Aucune action supplémentaire n'est nécessaire." at bounding box center [483, 62] width 121 height 5
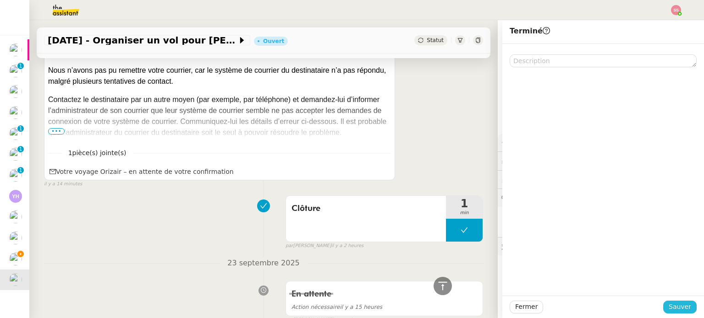
click at [671, 304] on span "Sauver" at bounding box center [680, 307] width 22 height 11
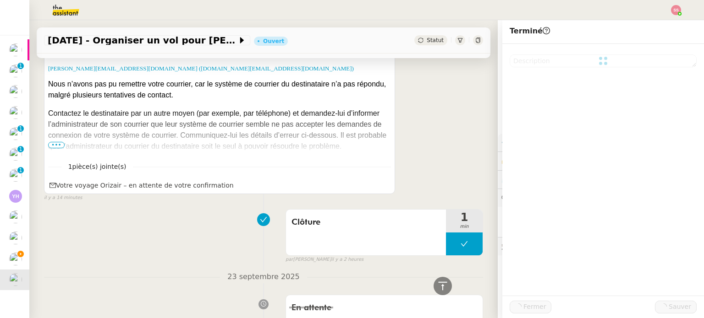
scroll to position [242, 0]
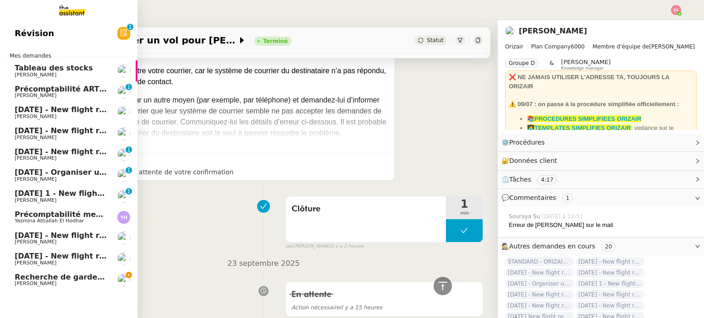
click at [33, 278] on span "Recherche de garde meuble autour de [GEOGRAPHIC_DATA]" at bounding box center [138, 277] width 247 height 9
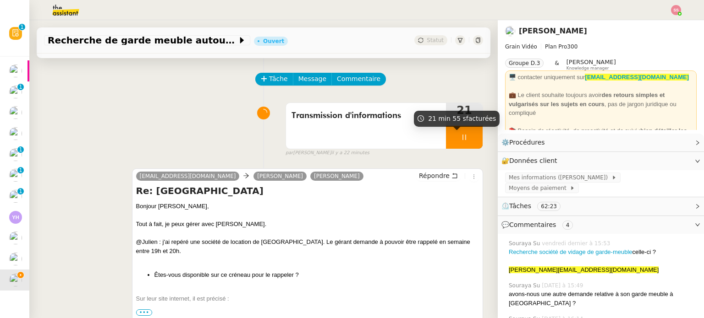
scroll to position [46, 0]
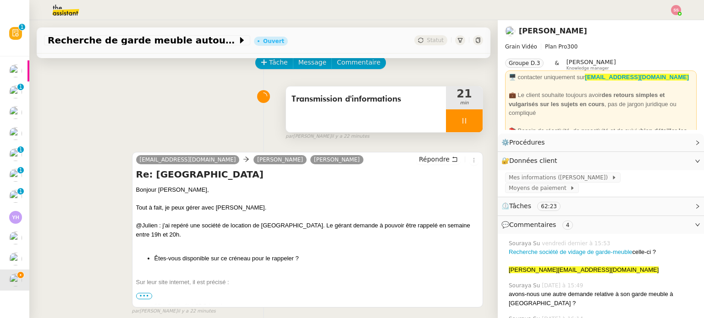
click at [462, 122] on div at bounding box center [464, 121] width 37 height 23
click at [464, 127] on button at bounding box center [473, 121] width 18 height 23
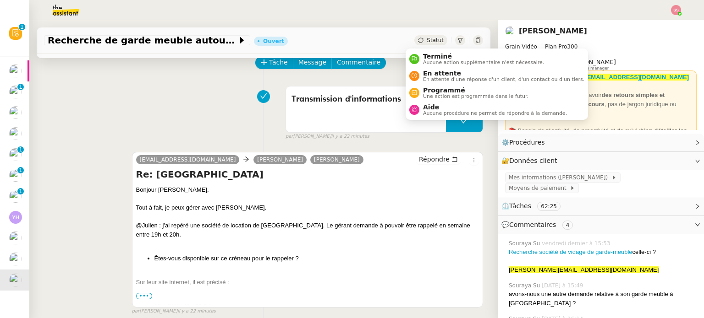
click at [427, 40] on span "Statut" at bounding box center [435, 40] width 17 height 6
click at [432, 105] on span "Aide" at bounding box center [495, 107] width 144 height 7
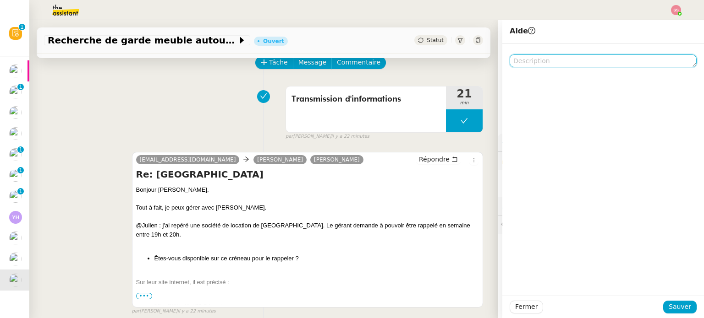
click at [575, 57] on textarea at bounding box center [603, 61] width 187 height 13
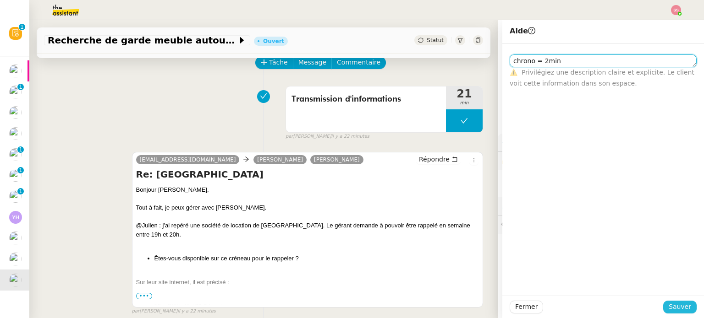
type textarea "chrono = 2min"
drag, startPoint x: 680, startPoint y: 305, endPoint x: 513, endPoint y: 270, distance: 170.4
click at [680, 305] on span "Sauver" at bounding box center [680, 307] width 22 height 11
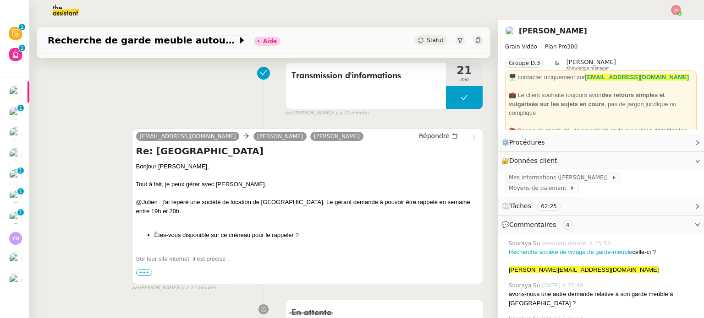
scroll to position [229, 0]
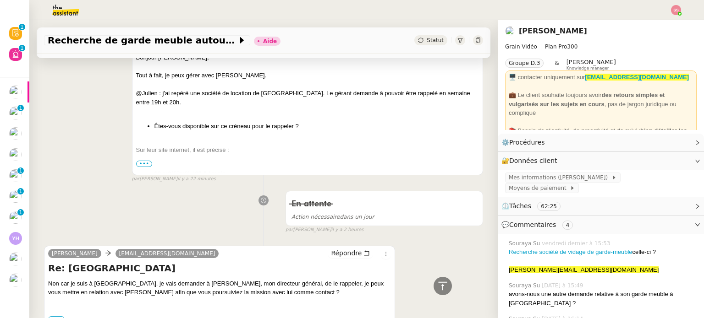
click at [141, 166] on span "•••" at bounding box center [144, 164] width 16 height 6
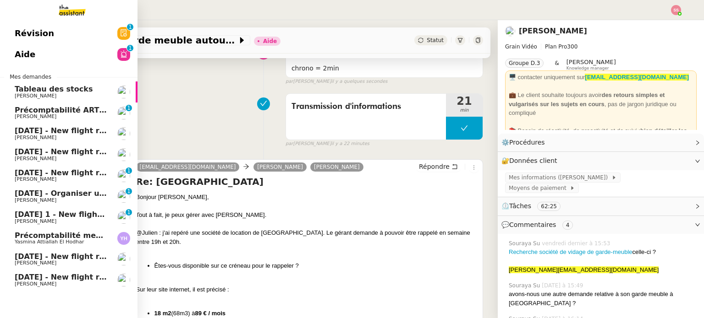
scroll to position [92, 0]
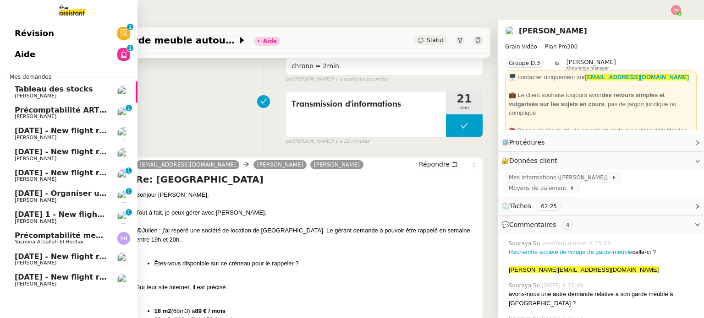
click at [93, 243] on span "Yasmina Attiallah El Hodhar" at bounding box center [61, 242] width 93 height 5
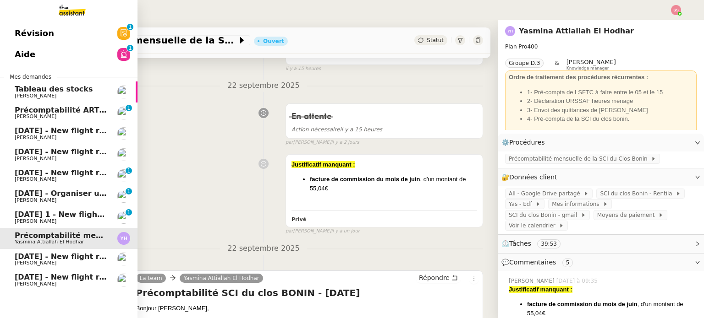
click at [90, 254] on span "[DATE] - New flight request - [PERSON_NAME]" at bounding box center [109, 256] width 189 height 9
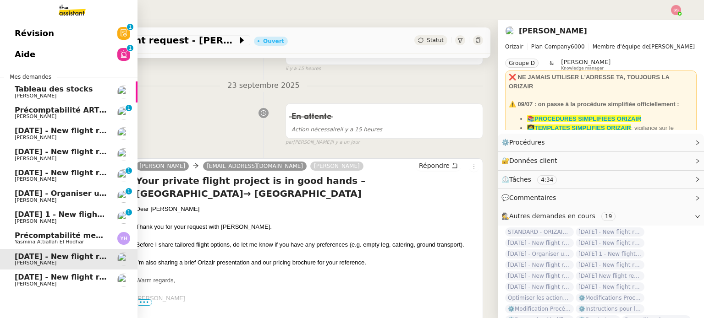
click at [91, 111] on span "Précomptabilité ARTRADE - septembre 2025" at bounding box center [106, 110] width 182 height 9
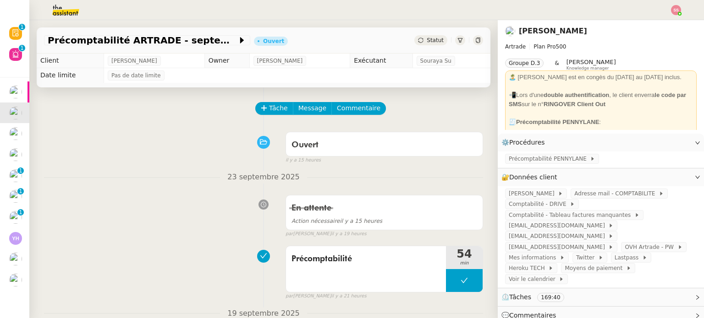
click at [676, 12] on img at bounding box center [676, 10] width 10 height 10
click at [673, 21] on li "Suivi" at bounding box center [651, 26] width 60 height 13
